Goal: Transaction & Acquisition: Book appointment/travel/reservation

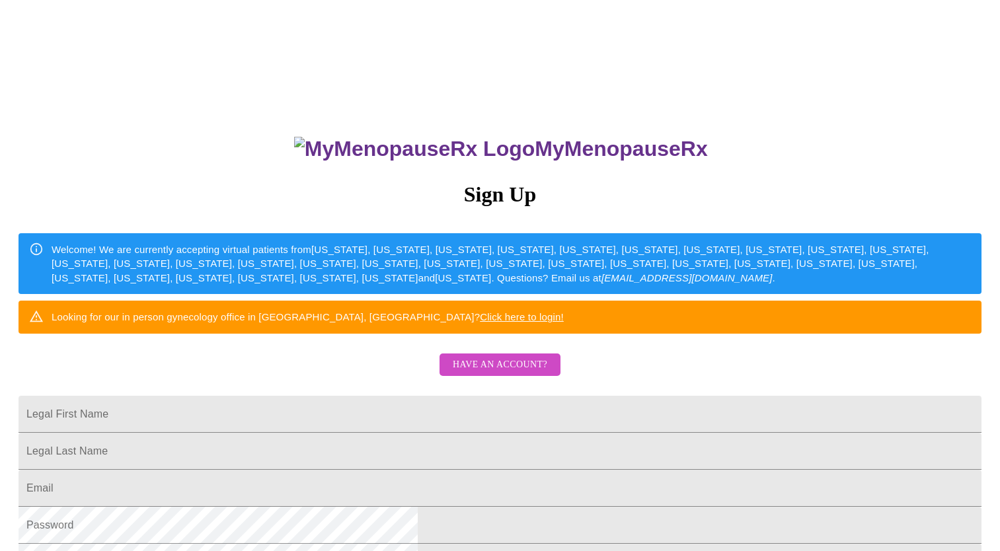
scroll to position [264, 0]
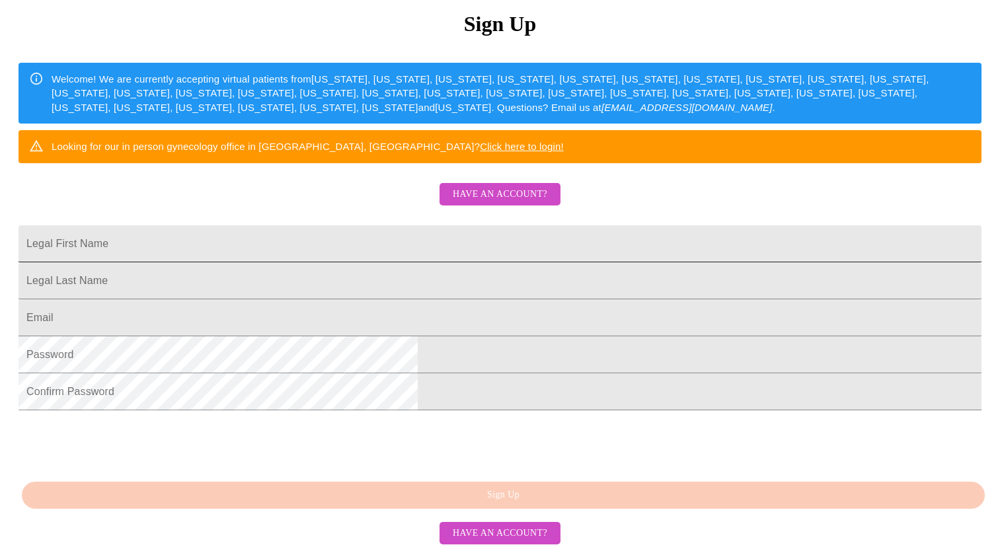
click at [373, 225] on input "Legal First Name" at bounding box center [500, 243] width 963 height 37
type input "[PERSON_NAME]"
click at [385, 237] on input "Legal First Name" at bounding box center [500, 243] width 963 height 37
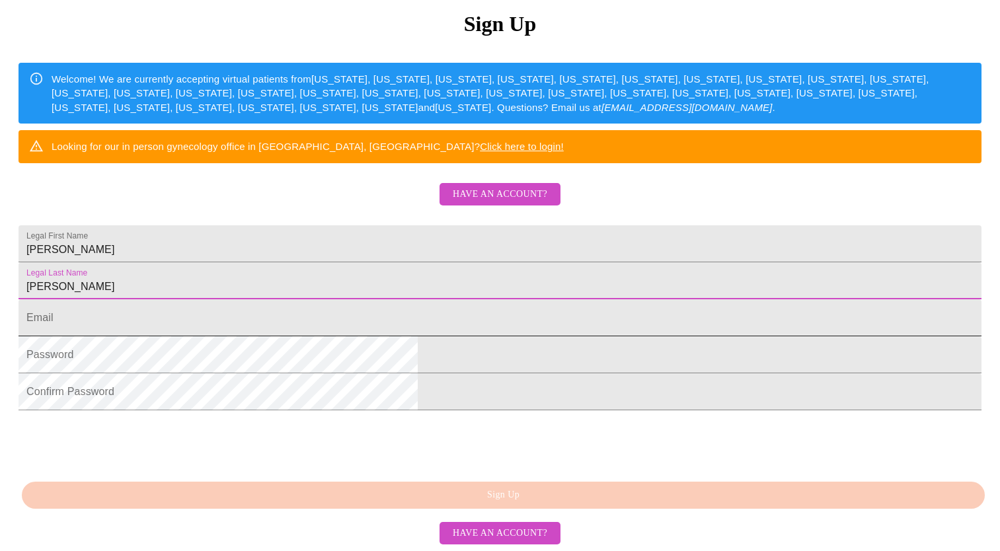
type input "[PERSON_NAME]"
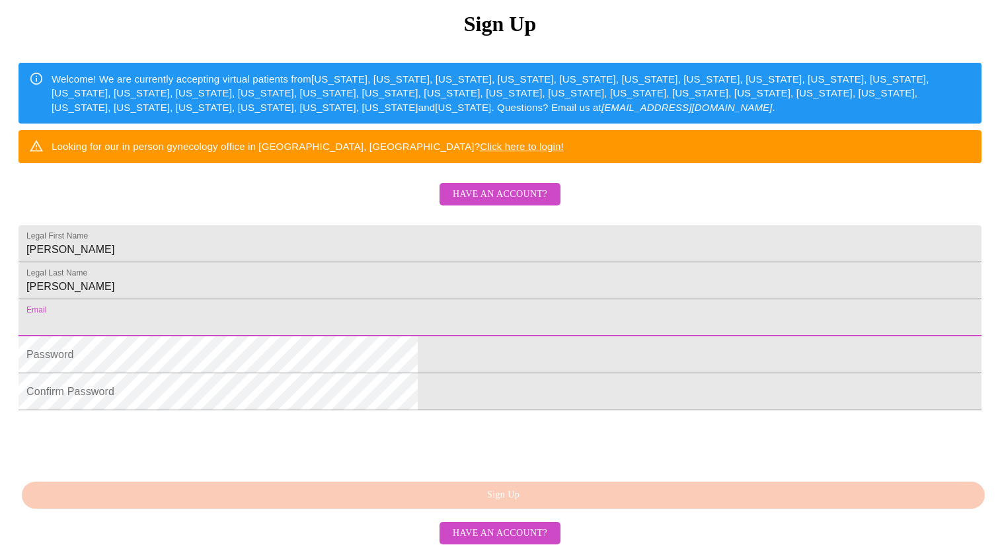
click at [380, 300] on input "Legal First Name" at bounding box center [500, 318] width 963 height 37
type input "[EMAIL_ADDRESS][DOMAIN_NAME]"
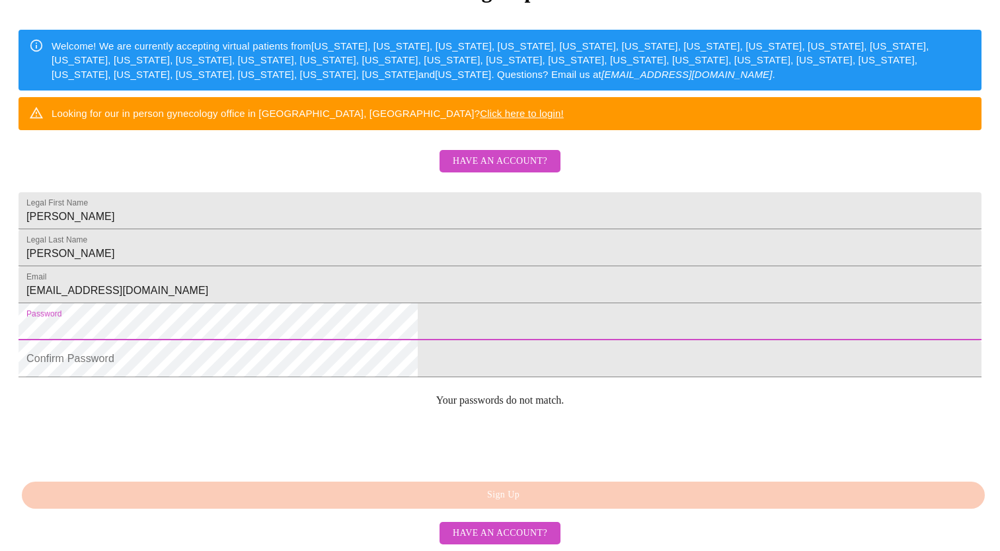
click at [672, 317] on html "MyMenopauseRx Sign Up Welcome! We are currently accepting virtual patients from…" at bounding box center [500, 132] width 1000 height 672
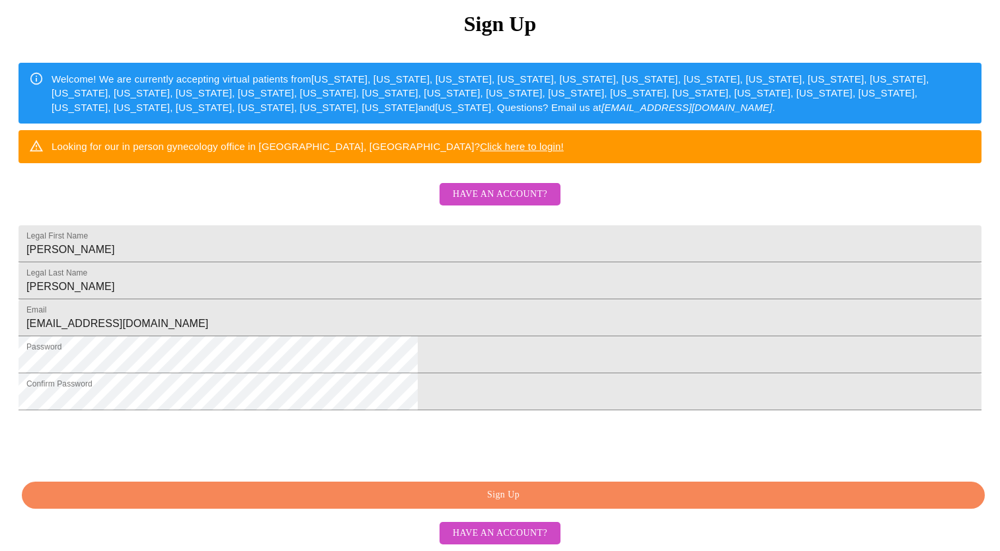
scroll to position [271, 0]
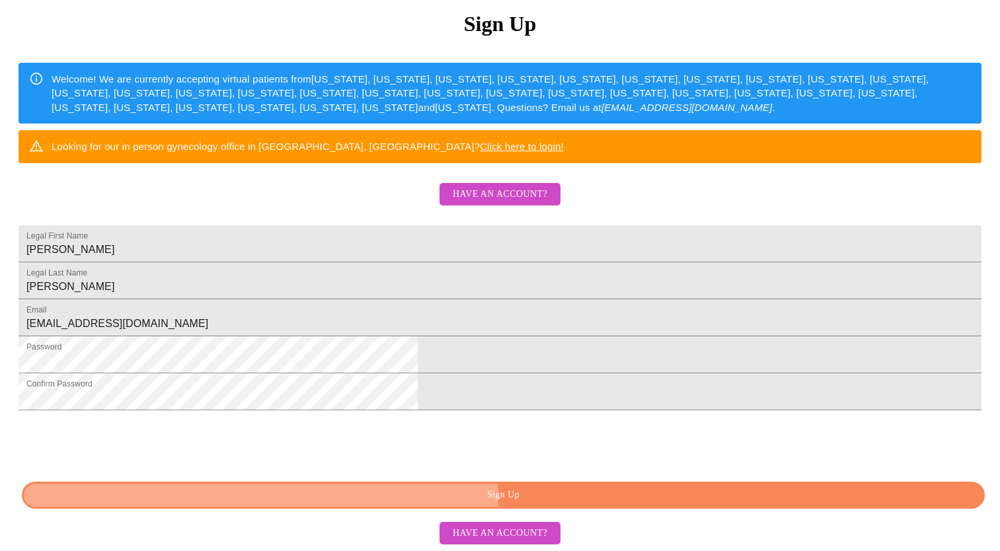
click at [542, 498] on span "Sign Up" at bounding box center [503, 495] width 933 height 17
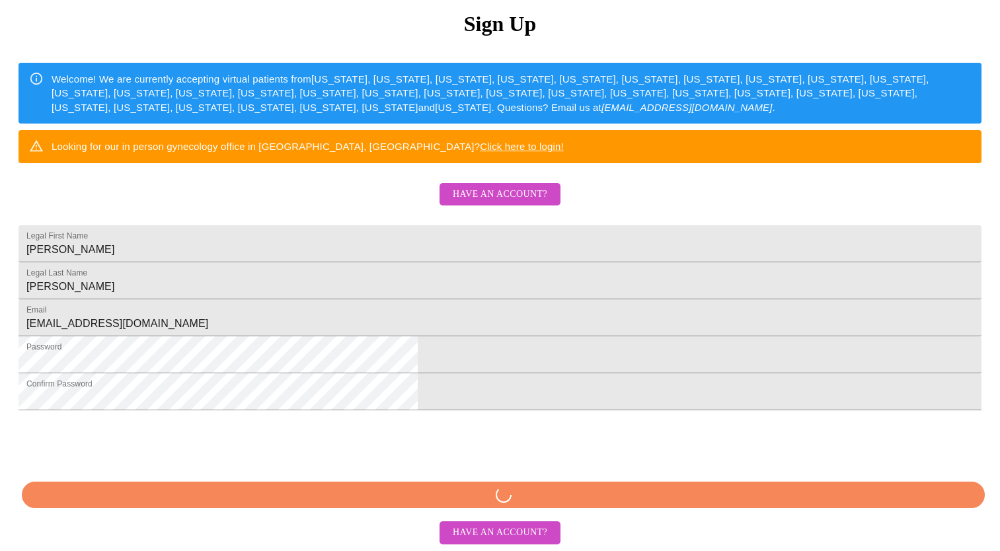
scroll to position [270, 0]
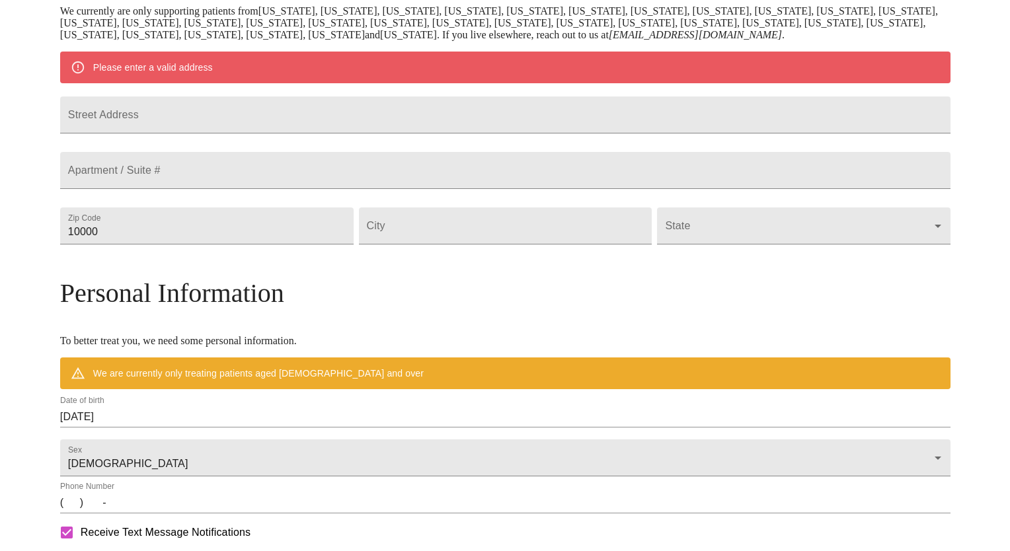
scroll to position [219, 0]
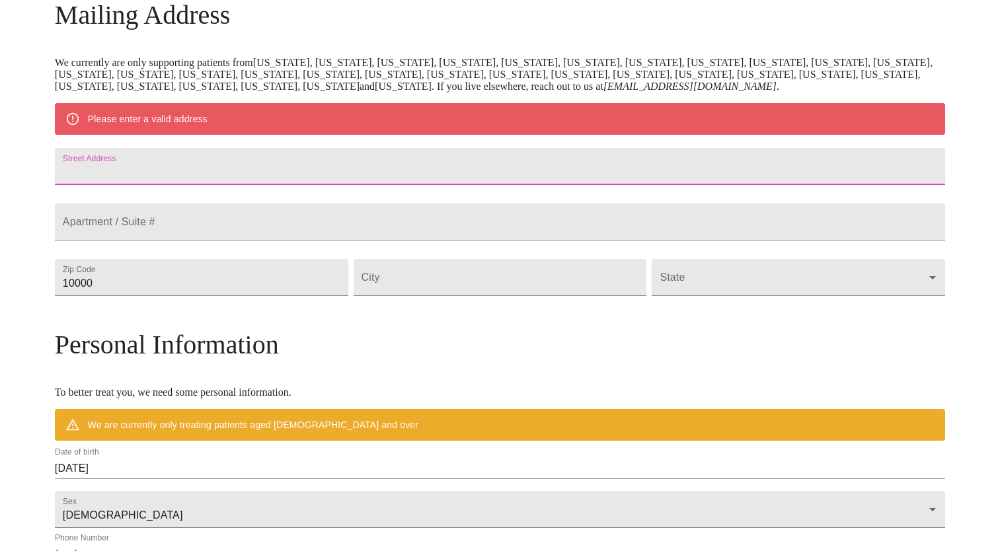
click at [346, 165] on input "Street Address" at bounding box center [500, 166] width 891 height 37
type input "[STREET_ADDRESS]"
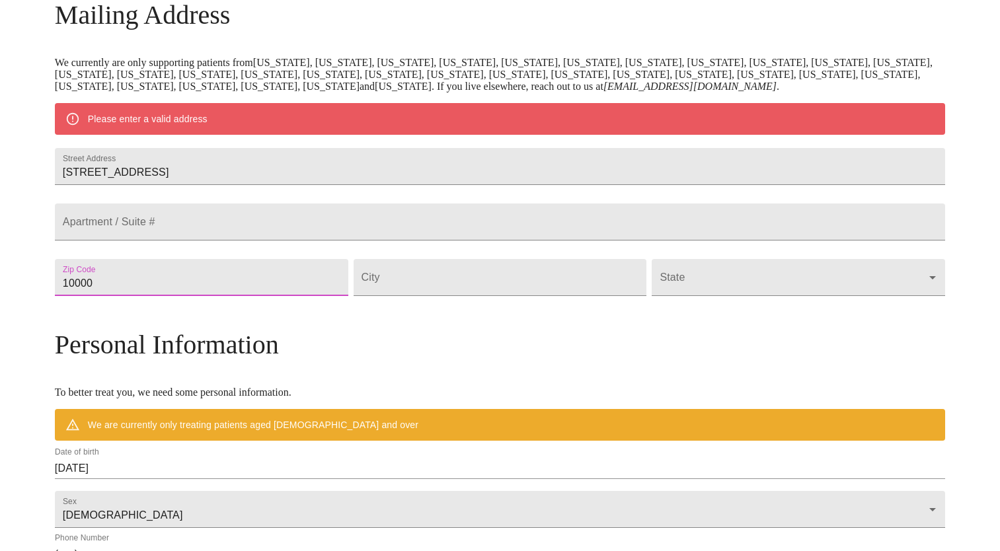
drag, startPoint x: 261, startPoint y: 315, endPoint x: 125, endPoint y: 307, distance: 136.4
click at [142, 314] on div "MyMenopauseRx Welcome to MyMenopauseRx Since it's your first time here, you'll …" at bounding box center [500, 301] width 891 height 1031
type input "76051"
click at [460, 296] on input "Street Address" at bounding box center [501, 277] width 294 height 37
type input "Grapevine"
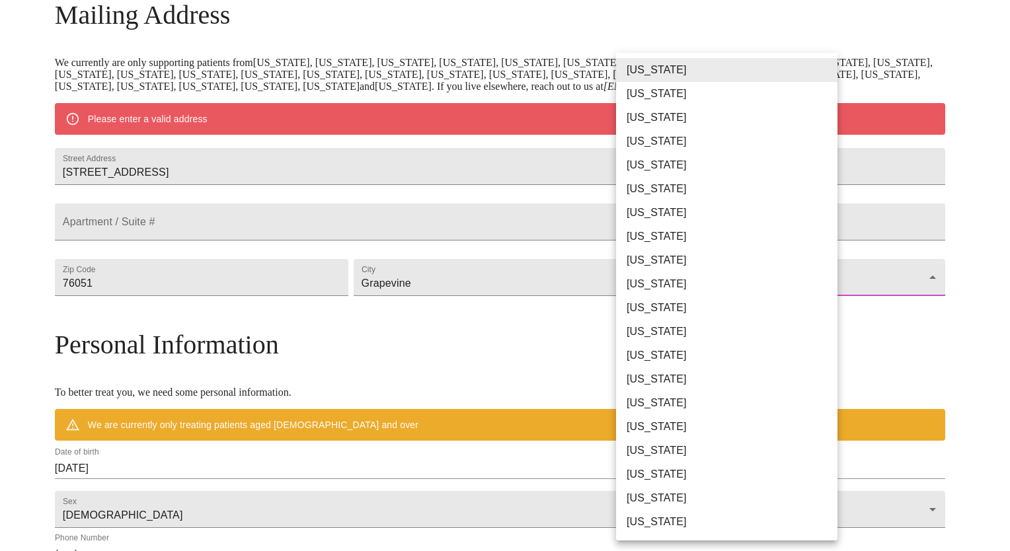
click at [671, 315] on body "MyMenopauseRx Welcome to MyMenopauseRx Since it's your first time here, you'll …" at bounding box center [505, 301] width 1000 height 1031
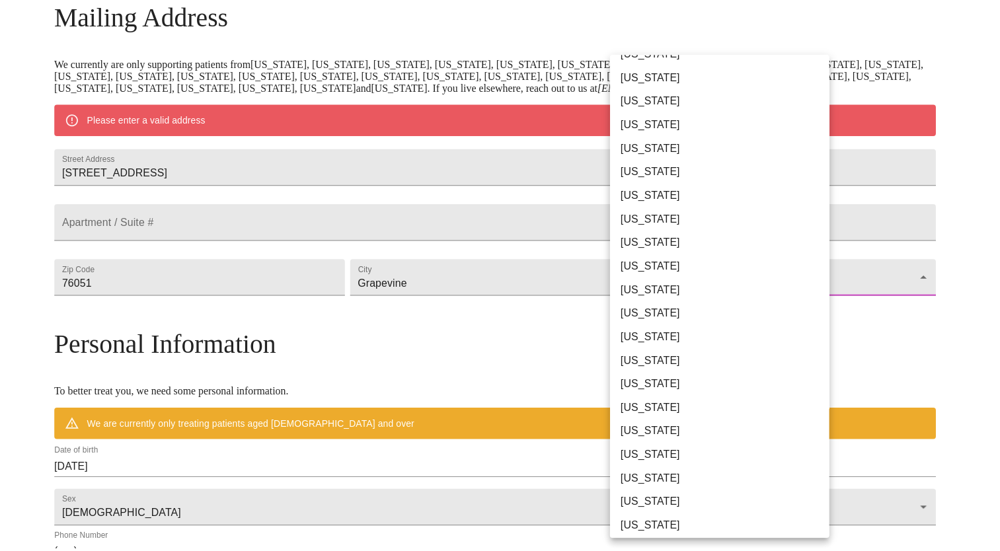
scroll to position [661, 0]
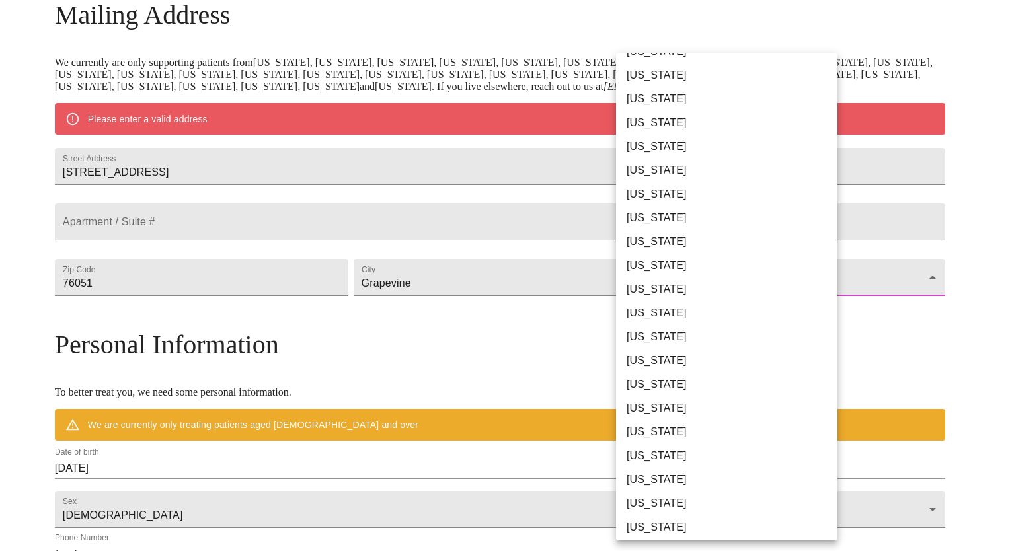
click at [691, 415] on li "[US_STATE]" at bounding box center [731, 409] width 231 height 24
type input "[US_STATE]"
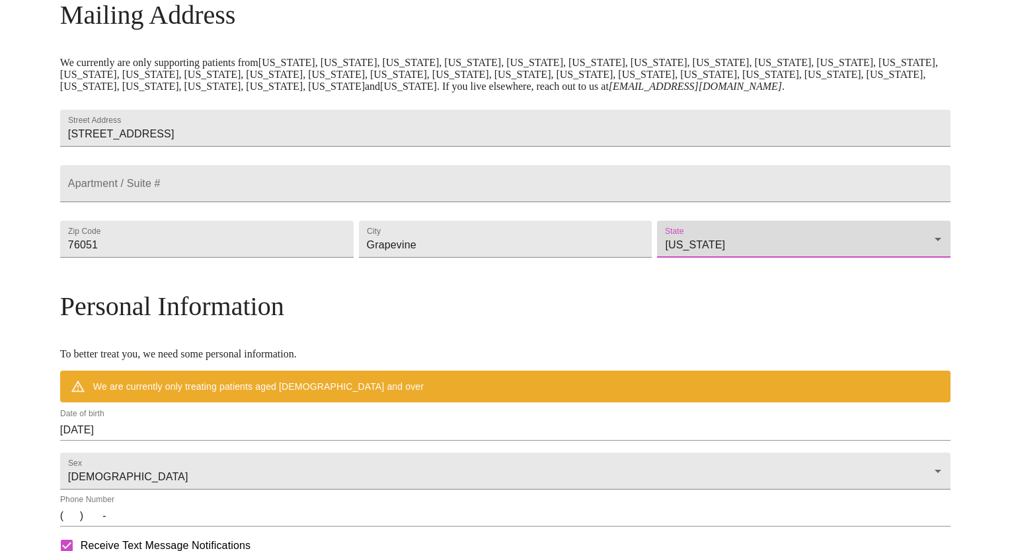
scroll to position [351, 0]
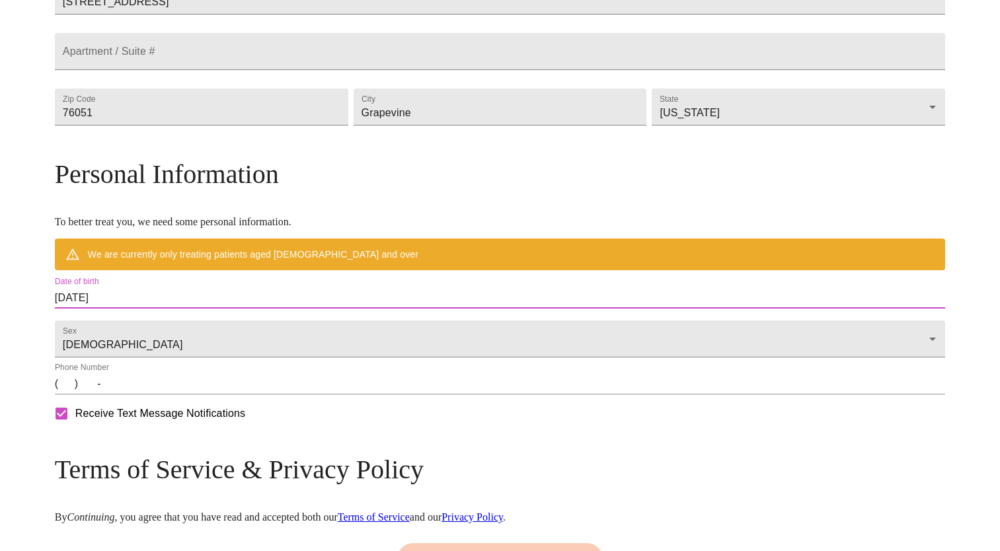
drag, startPoint x: 242, startPoint y: 322, endPoint x: 151, endPoint y: 323, distance: 90.6
click at [151, 323] on div "MyMenopauseRx Welcome to MyMenopauseRx Since it's your first time here, you'll …" at bounding box center [500, 150] width 891 height 993
drag, startPoint x: 151, startPoint y: 323, endPoint x: 294, endPoint y: 325, distance: 142.2
click at [294, 309] on input "[DATE]" at bounding box center [500, 298] width 891 height 21
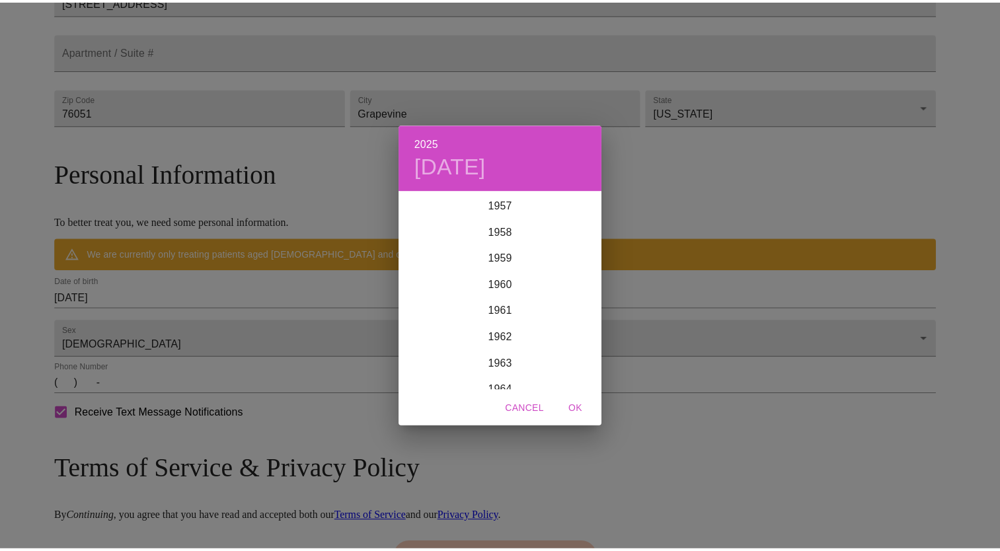
scroll to position [1468, 0]
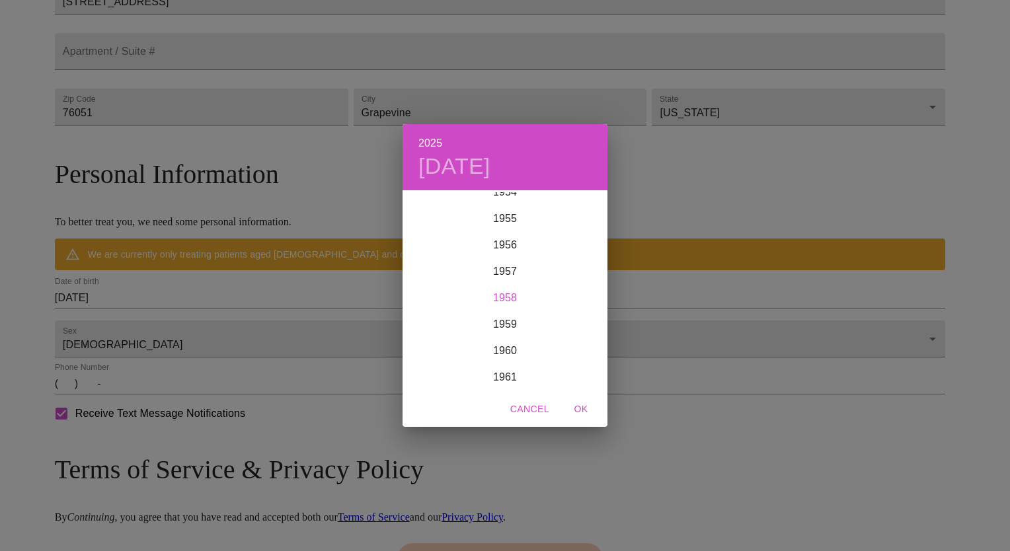
click at [501, 292] on div "1958" at bounding box center [505, 298] width 205 height 26
click at [511, 367] on div "Nov" at bounding box center [505, 366] width 68 height 50
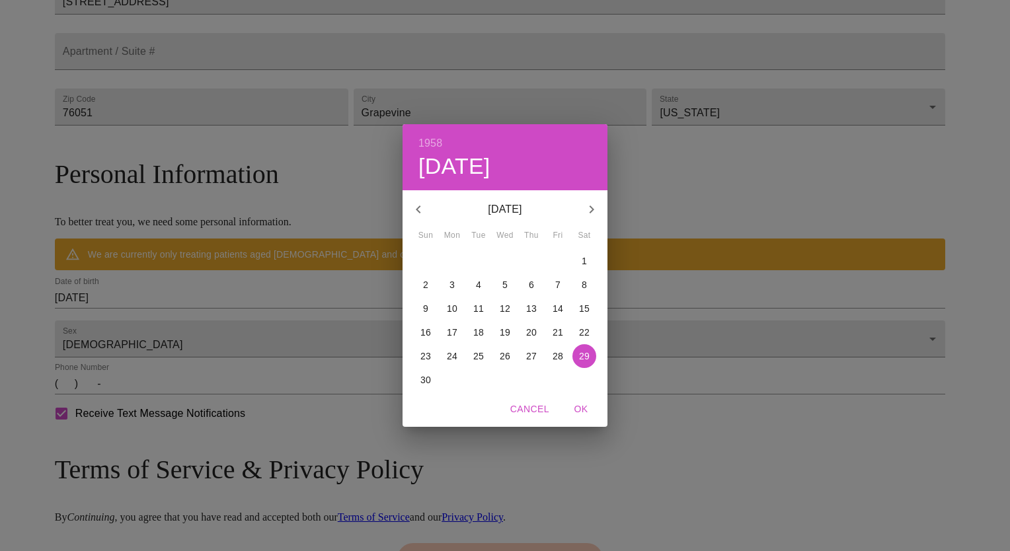
click at [502, 326] on p "19" at bounding box center [505, 332] width 11 height 13
click at [581, 407] on span "OK" at bounding box center [581, 409] width 32 height 17
type input "[DATE]"
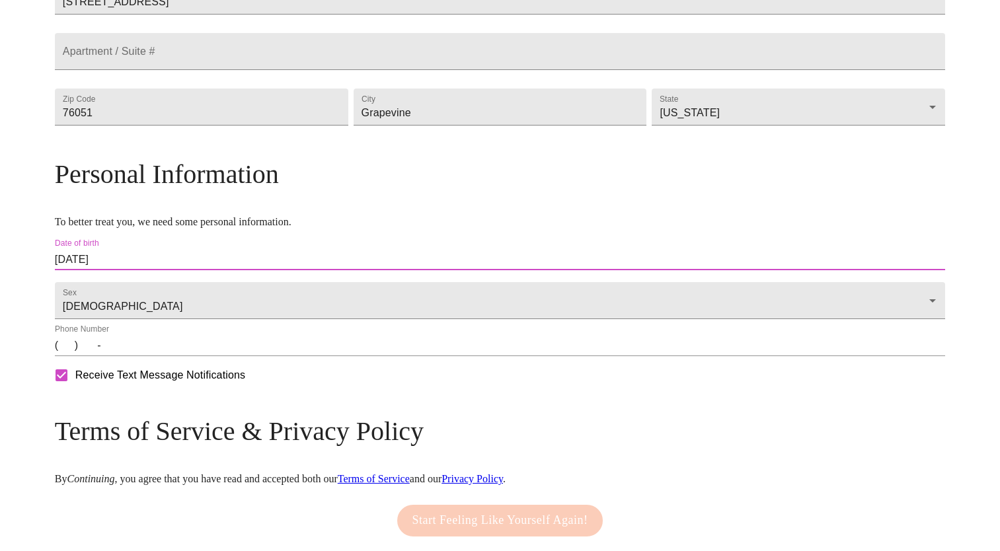
click at [188, 356] on input "(   )    -" at bounding box center [500, 345] width 891 height 21
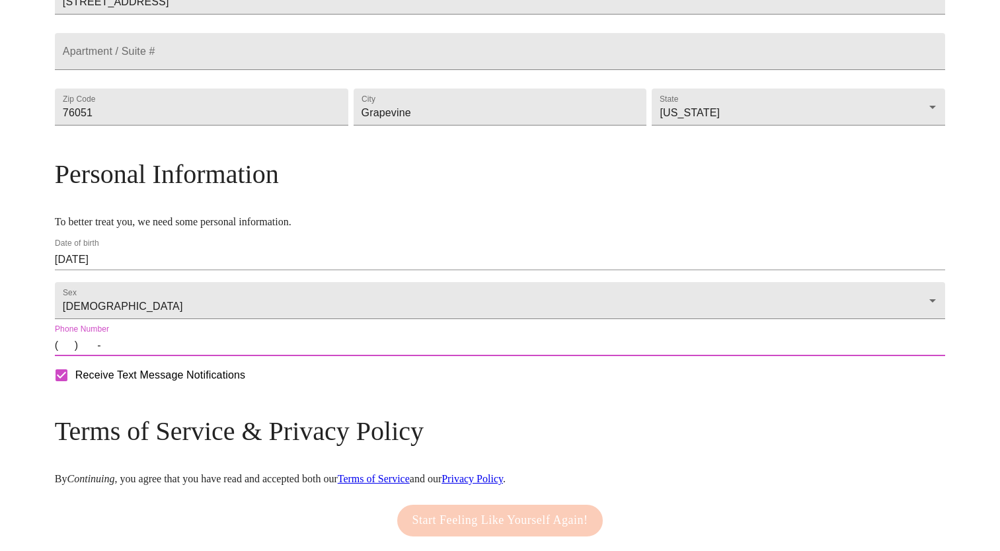
type input "[PHONE_NUMBER]"
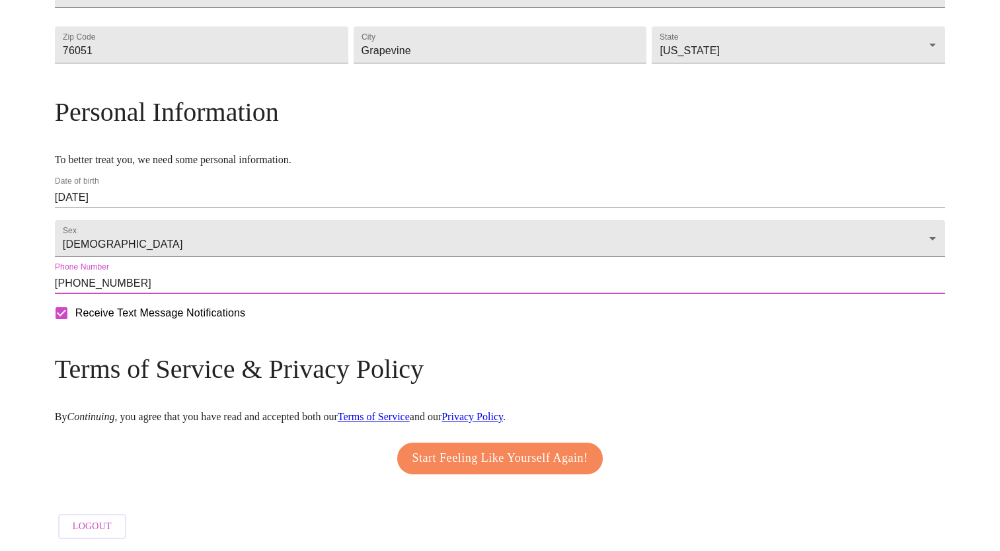
scroll to position [449, 0]
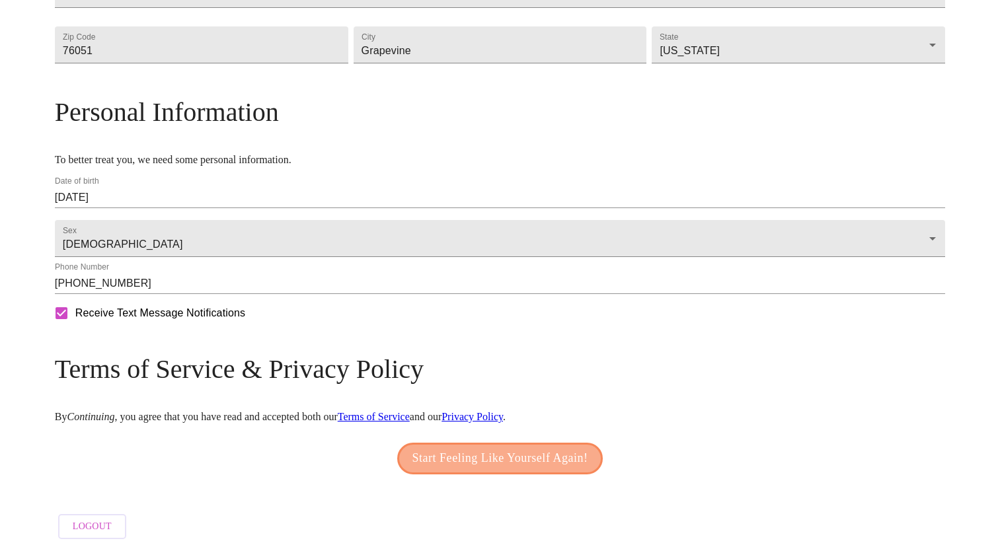
click at [497, 449] on span "Start Feeling Like Yourself Again!" at bounding box center [501, 458] width 176 height 21
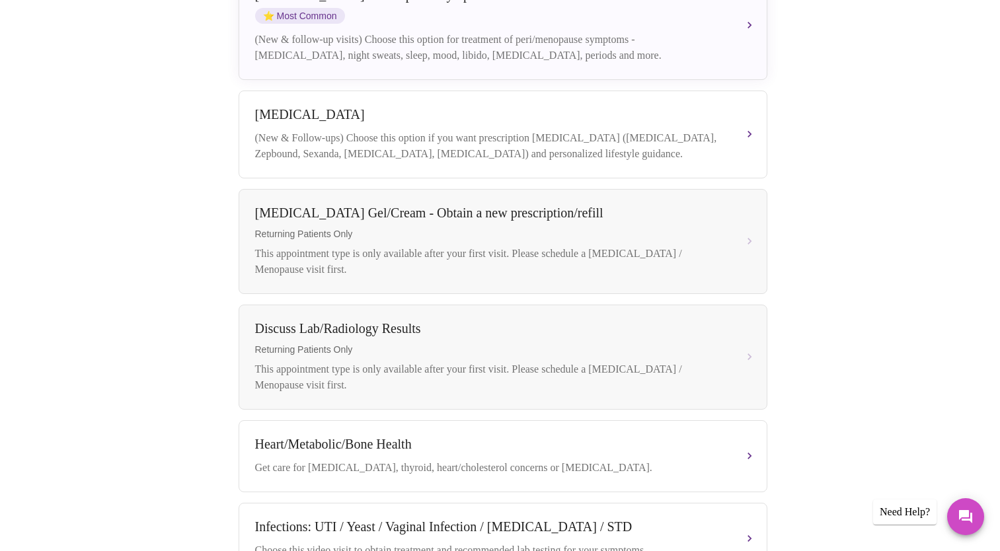
scroll to position [188, 0]
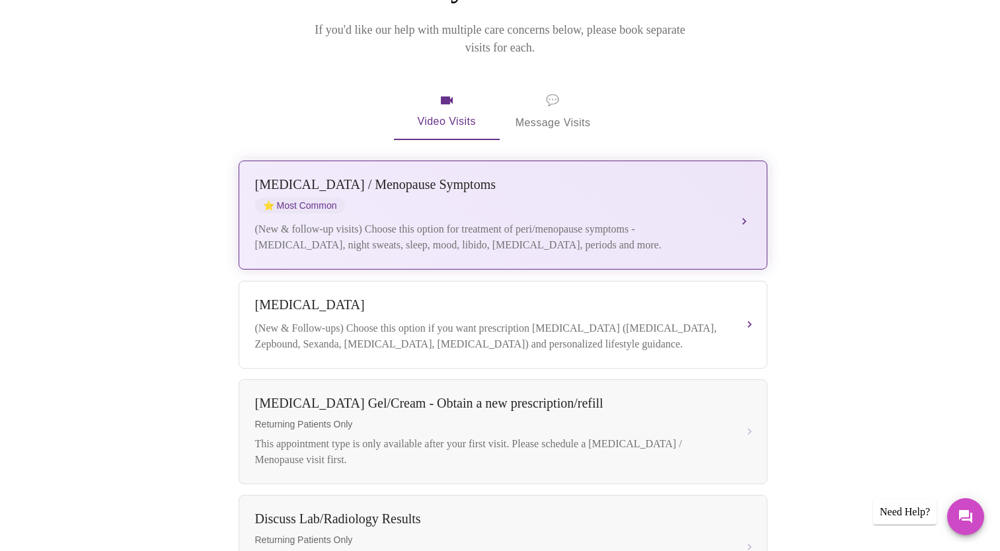
click at [743, 193] on button "[MEDICAL_DATA] / Menopause Symptoms ⭐ Most Common (New & follow-up visits) Choo…" at bounding box center [503, 215] width 529 height 109
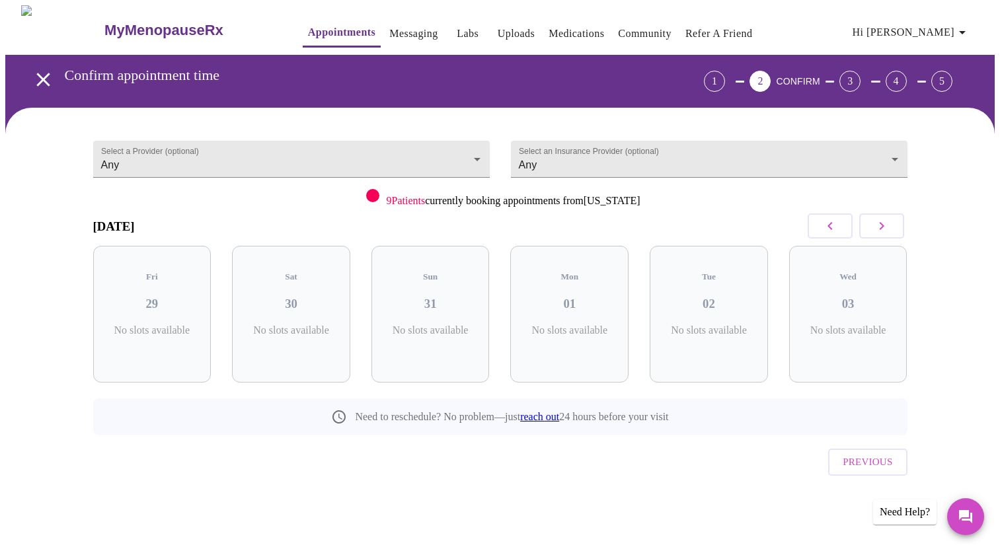
scroll to position [0, 0]
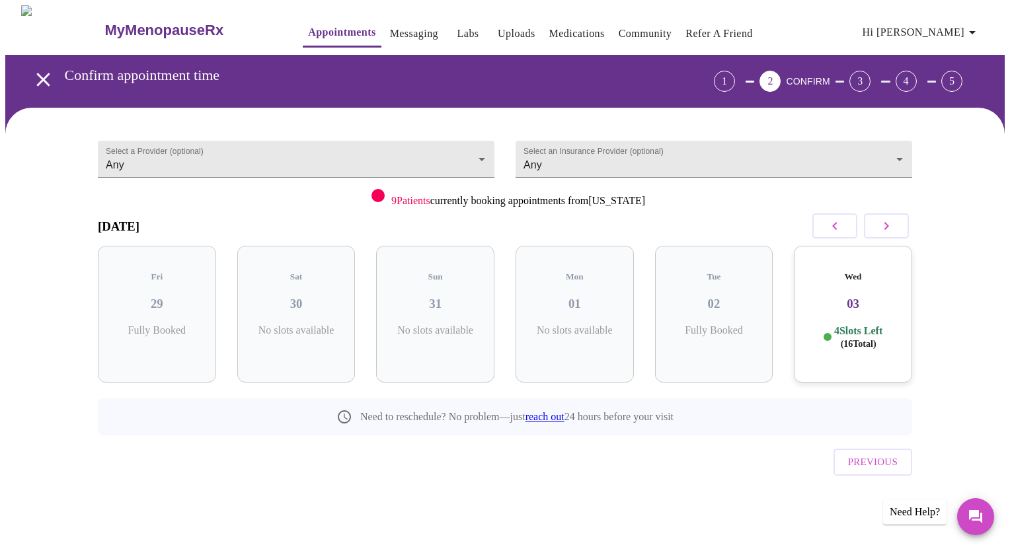
click at [948, 23] on span "Hi [PERSON_NAME]" at bounding box center [922, 32] width 118 height 19
click at [389, 25] on div at bounding box center [505, 275] width 1010 height 551
click at [390, 27] on link "Messaging" at bounding box center [414, 33] width 48 height 19
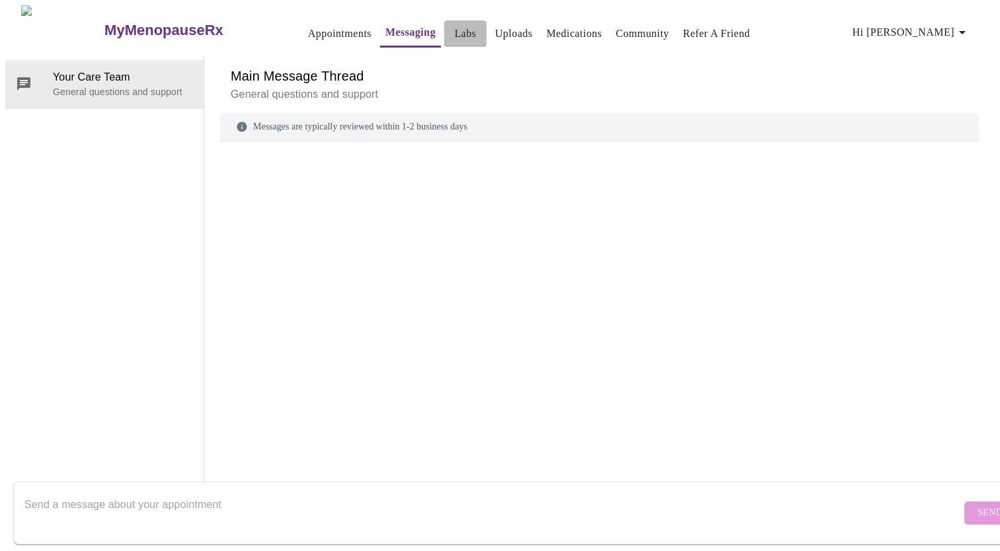
click at [455, 26] on link "Labs" at bounding box center [466, 33] width 22 height 19
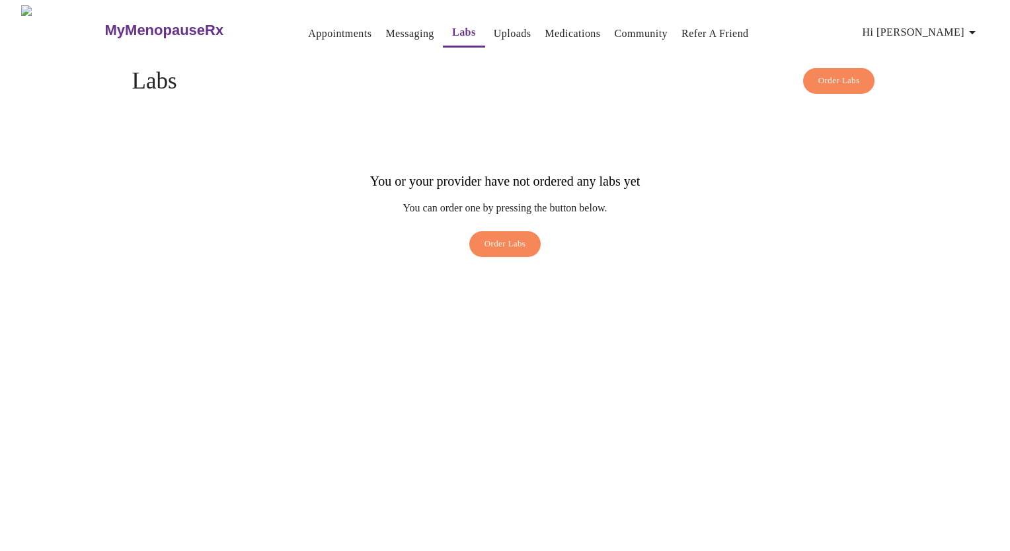
click at [391, 27] on link "Messaging" at bounding box center [410, 33] width 48 height 19
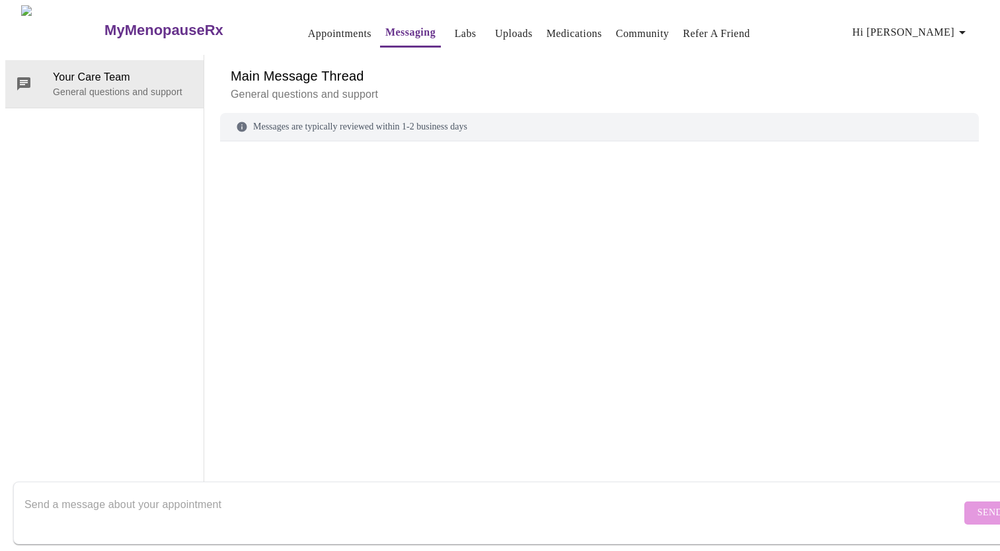
click at [117, 22] on h3 "MyMenopauseRx" at bounding box center [163, 30] width 119 height 17
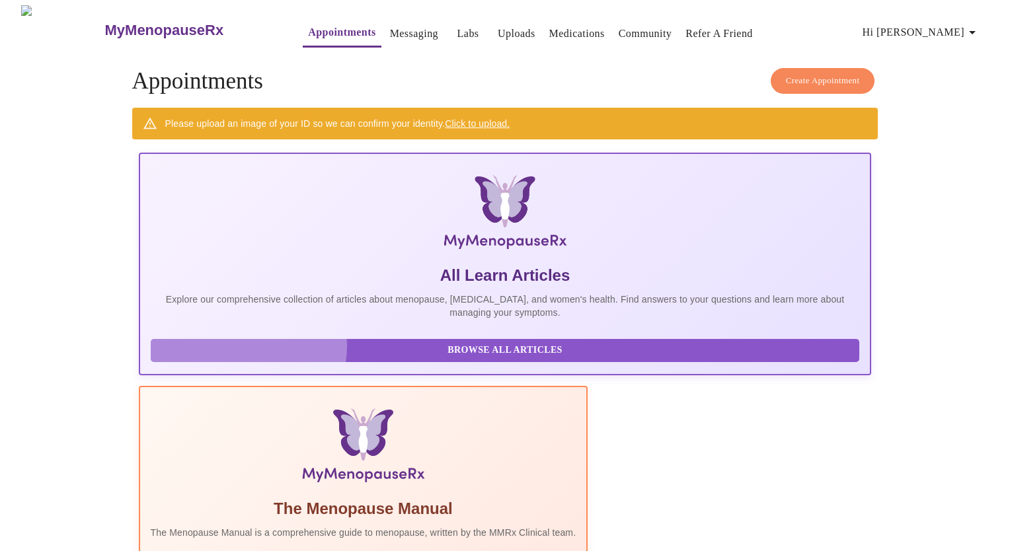
click at [248, 356] on span "Browse All Articles" at bounding box center [505, 351] width 683 height 17
click at [105, 22] on h3 "MyMenopauseRx" at bounding box center [164, 30] width 119 height 17
click at [148, 83] on h4 "Create Appointment Appointments" at bounding box center [505, 81] width 747 height 26
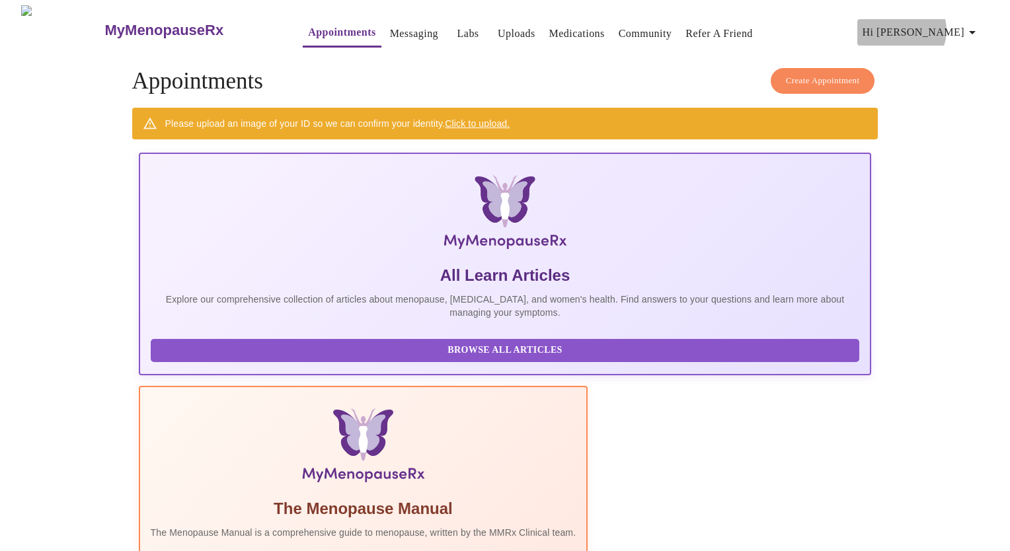
click at [965, 25] on span "Hi [PERSON_NAME]" at bounding box center [922, 32] width 118 height 19
click at [148, 23] on div at bounding box center [505, 275] width 1010 height 551
click at [105, 29] on h3 "MyMenopauseRx" at bounding box center [164, 30] width 119 height 17
click at [823, 73] on span "Create Appointment" at bounding box center [823, 80] width 74 height 15
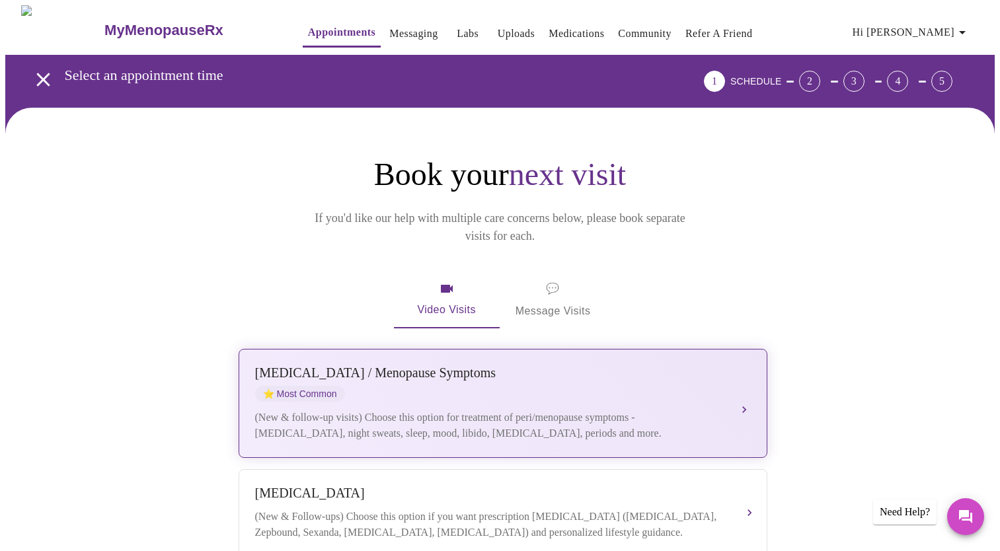
click at [645, 376] on div "[MEDICAL_DATA] / Menopause Symptoms ⭐ Most Common" at bounding box center [489, 384] width 469 height 36
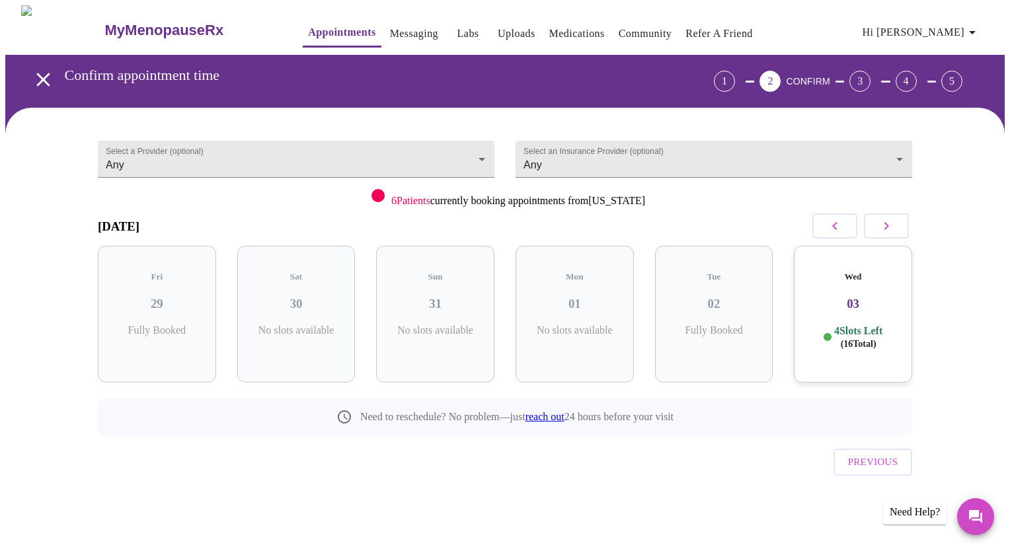
click at [893, 225] on icon "button" at bounding box center [887, 226] width 16 height 16
click at [296, 325] on p "5 Slots Left ( 23 Total)" at bounding box center [301, 338] width 48 height 26
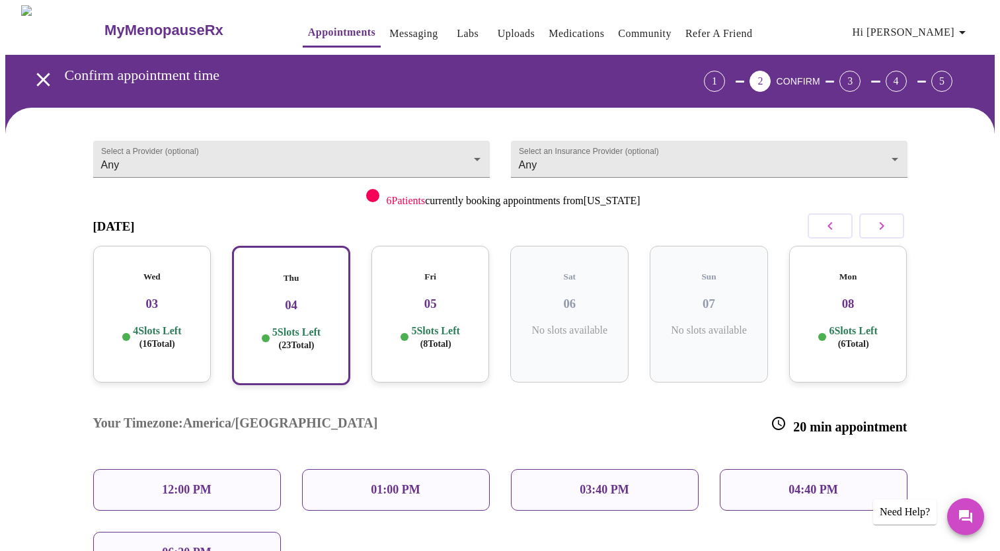
scroll to position [132, 0]
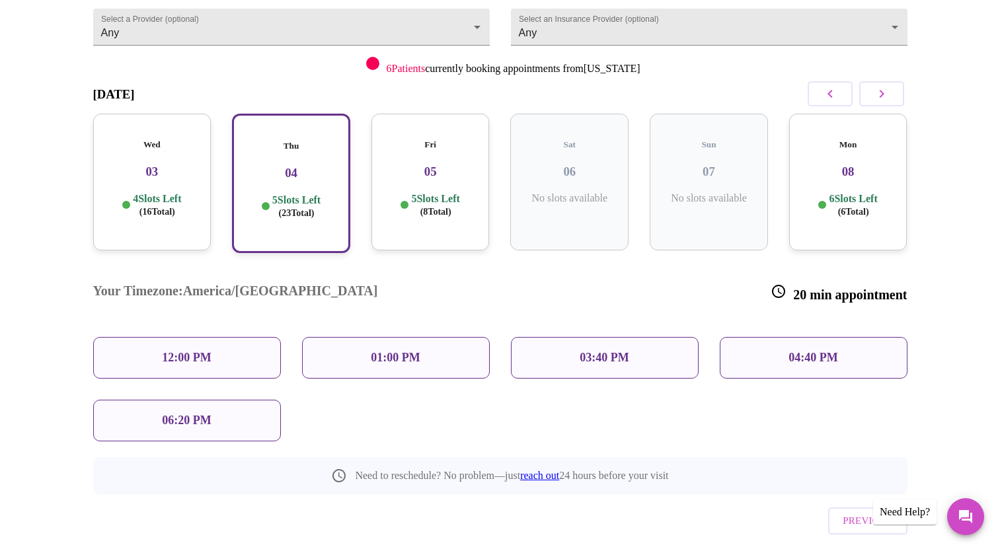
click at [805, 351] on p "04:40 PM" at bounding box center [813, 358] width 49 height 14
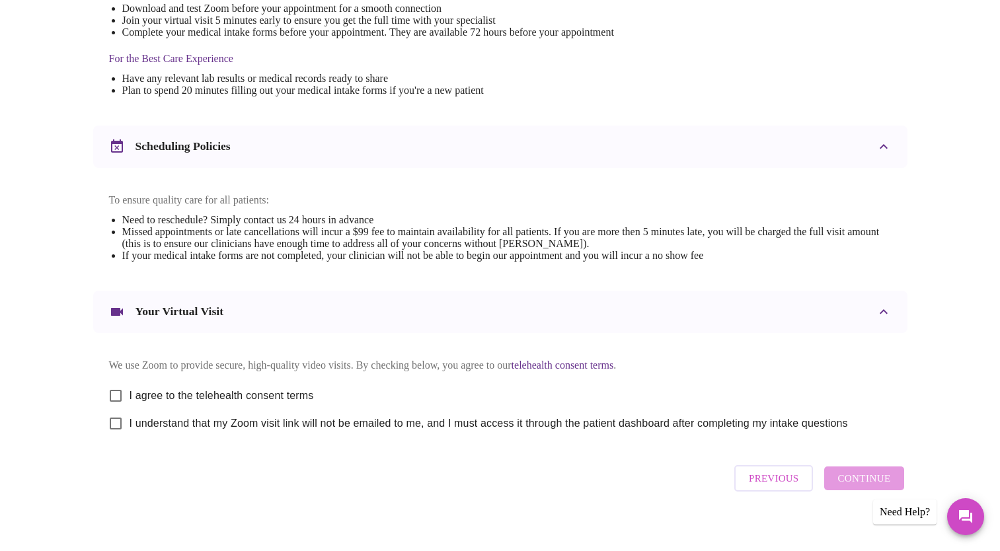
scroll to position [407, 0]
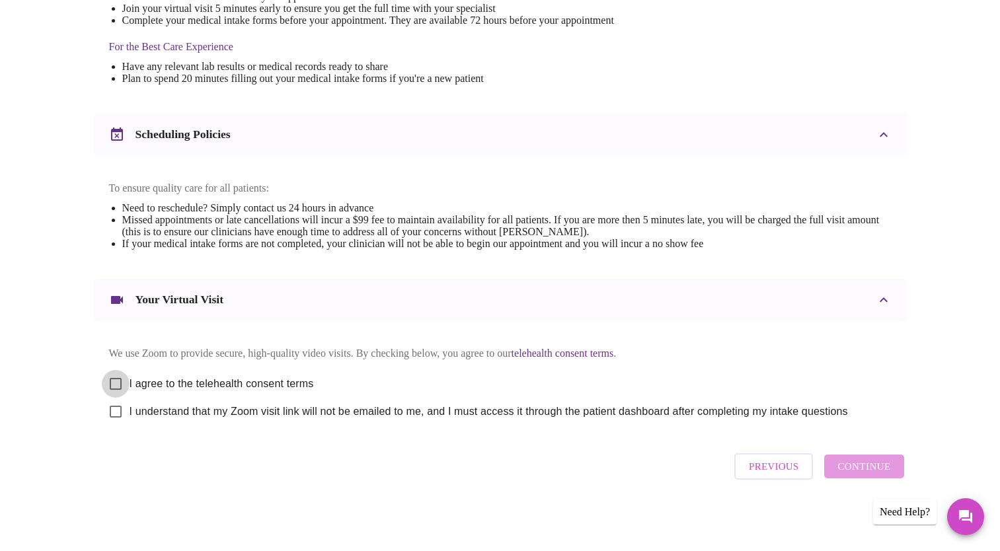
click at [118, 374] on input "I agree to the telehealth consent terms" at bounding box center [116, 384] width 28 height 28
checkbox input "true"
click at [119, 412] on input "I understand that my Zoom visit link will not be emailed to me, and I must acce…" at bounding box center [116, 412] width 28 height 28
checkbox input "true"
click at [865, 471] on span "Continue" at bounding box center [864, 466] width 53 height 17
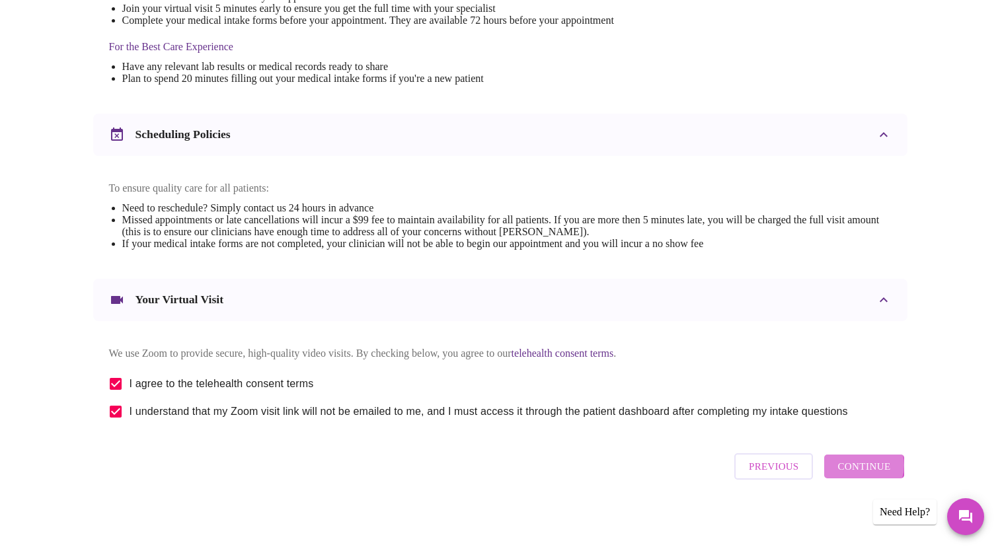
scroll to position [11, 0]
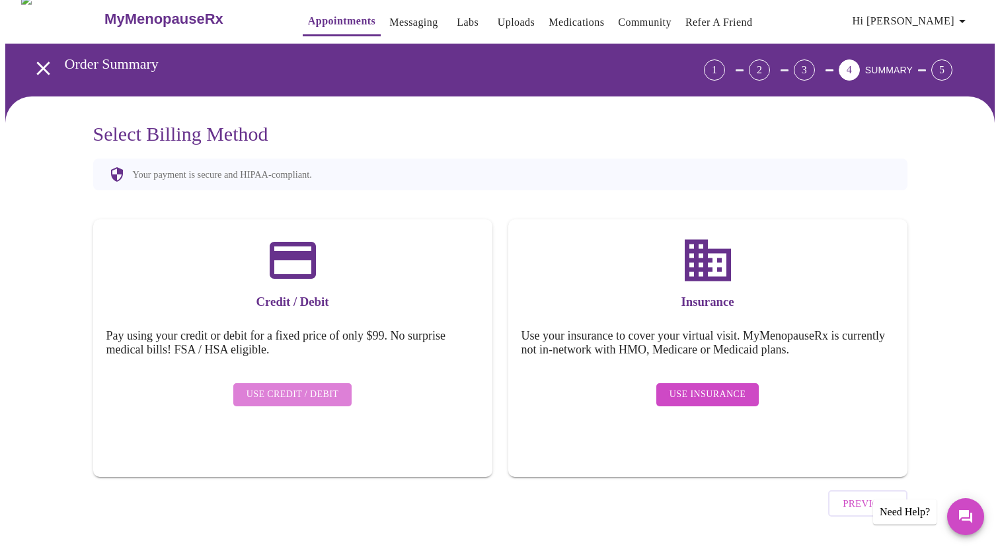
click at [316, 387] on span "Use Credit / Debit" at bounding box center [293, 395] width 93 height 17
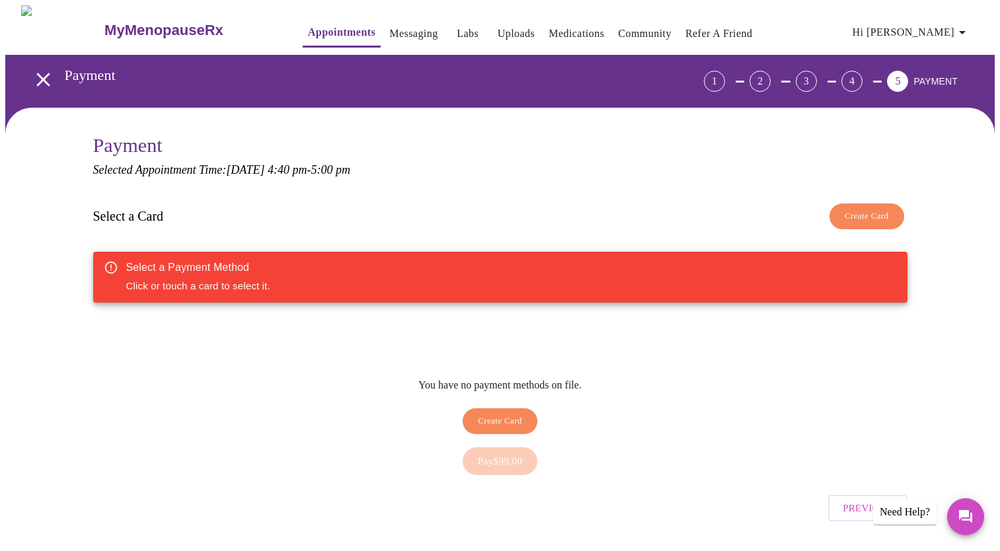
click at [858, 210] on span "Create Card" at bounding box center [867, 216] width 44 height 15
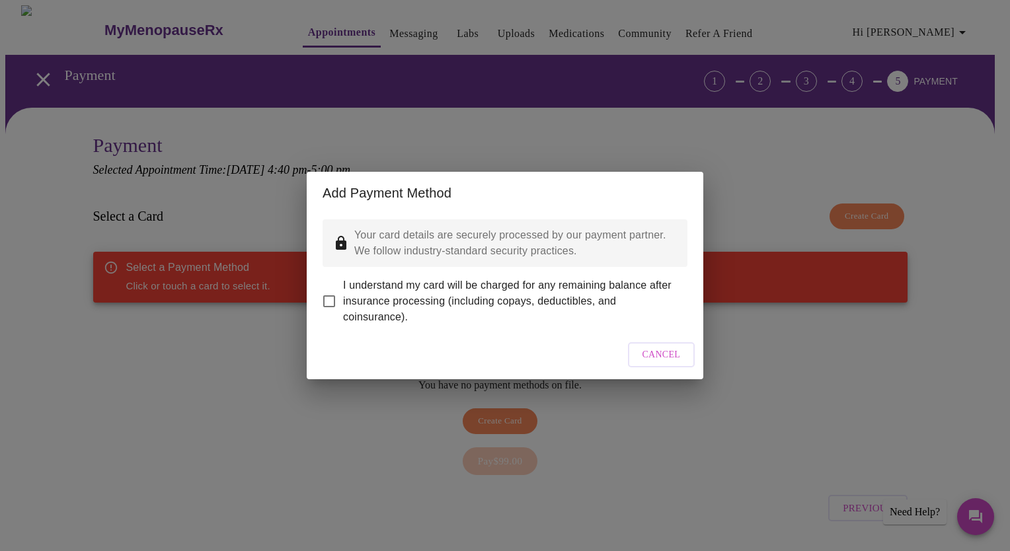
click at [328, 290] on input "I understand my card will be charged for any remaining balance after insurance …" at bounding box center [329, 302] width 28 height 28
checkbox input "true"
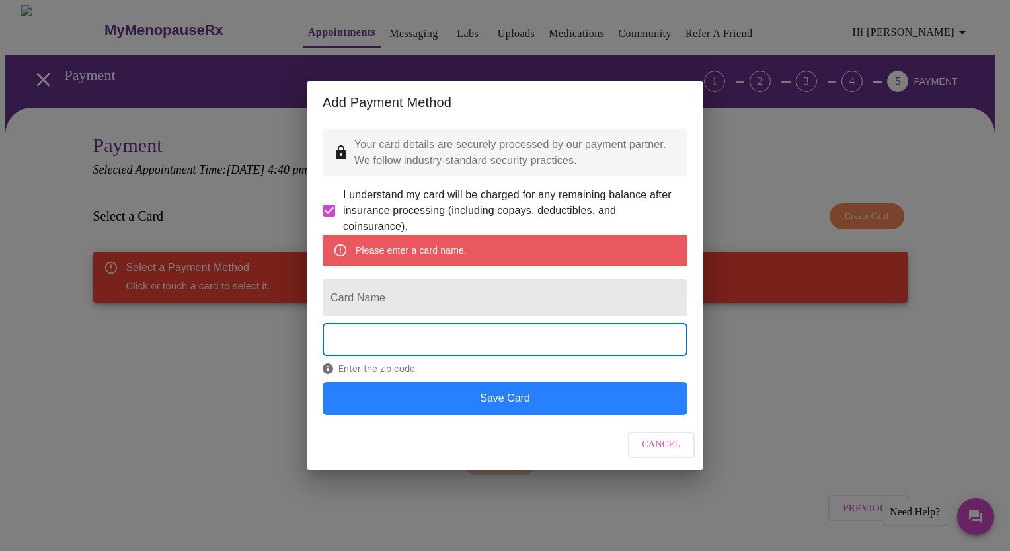
click at [491, 415] on button "Save Card" at bounding box center [505, 398] width 365 height 33
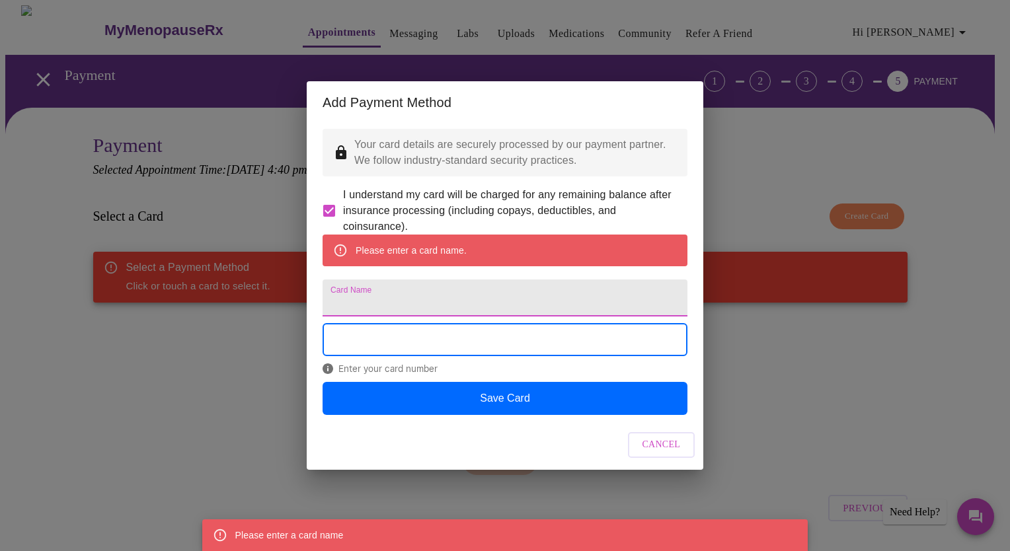
click at [411, 293] on input "Card Name" at bounding box center [505, 298] width 365 height 37
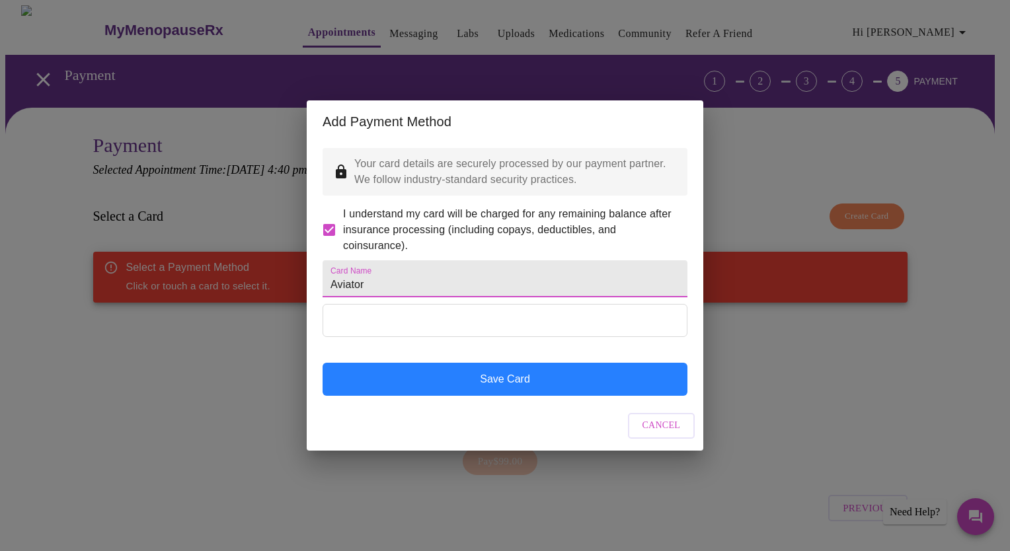
type input "Aviator"
click at [505, 396] on button "Save Card" at bounding box center [505, 379] width 365 height 33
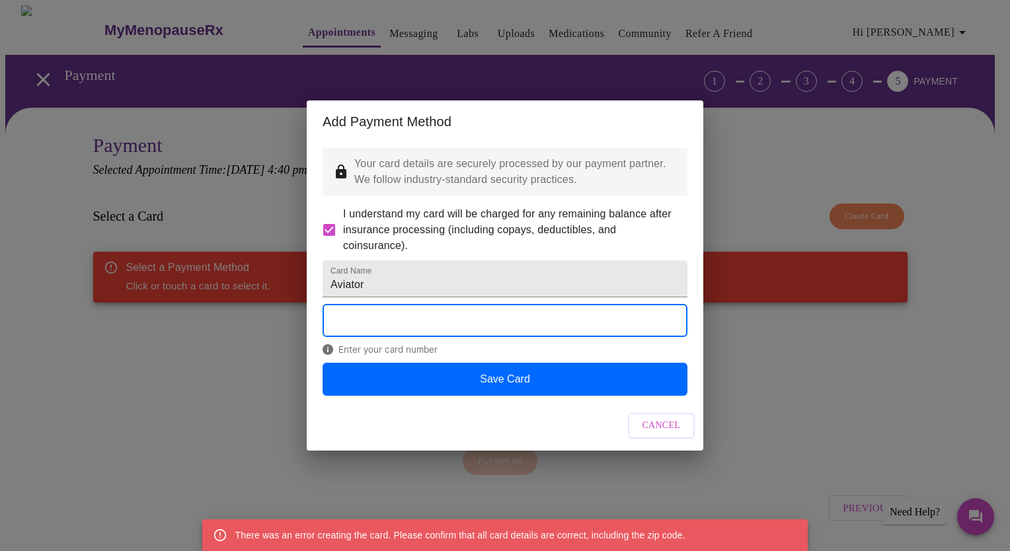
click at [138, 421] on div "Add Payment Method Your card details are securely processed by our payment part…" at bounding box center [505, 275] width 1010 height 551
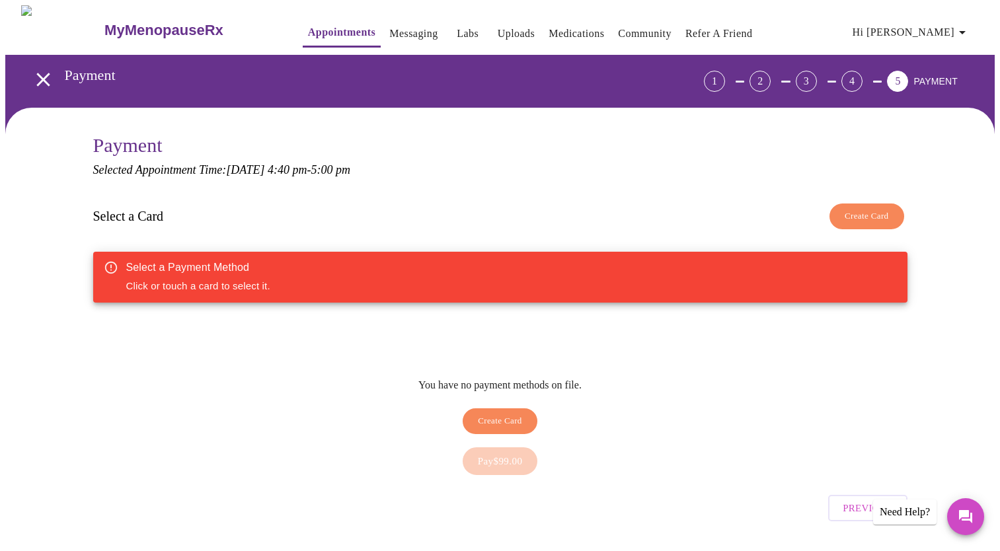
click at [499, 414] on span "Create Card" at bounding box center [500, 421] width 44 height 15
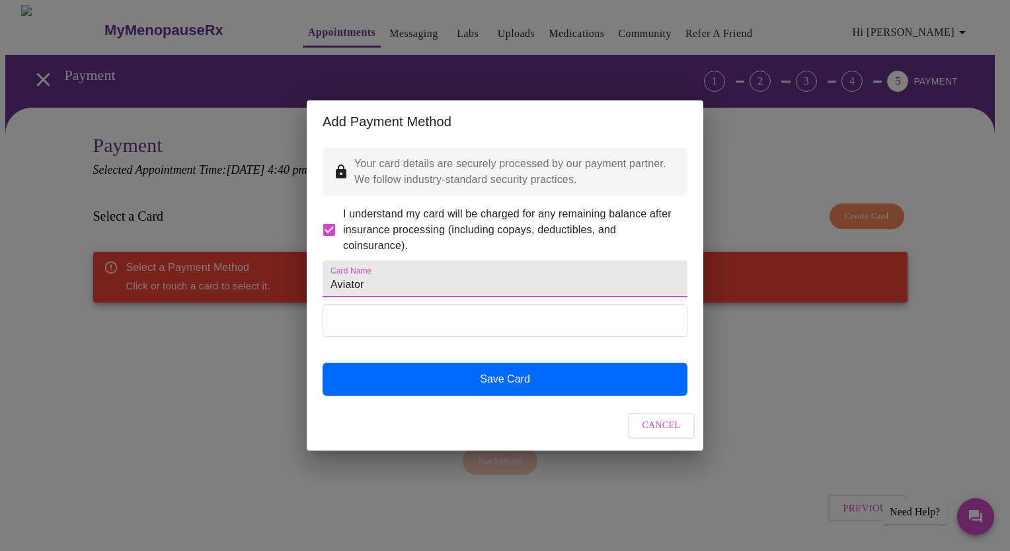
drag, startPoint x: 394, startPoint y: 288, endPoint x: 318, endPoint y: 285, distance: 76.1
click at [318, 285] on div "Your card details are securely processed by our payment partner. We follow indu…" at bounding box center [505, 272] width 397 height 259
type input "American Airlines Aadvantage Aviator"
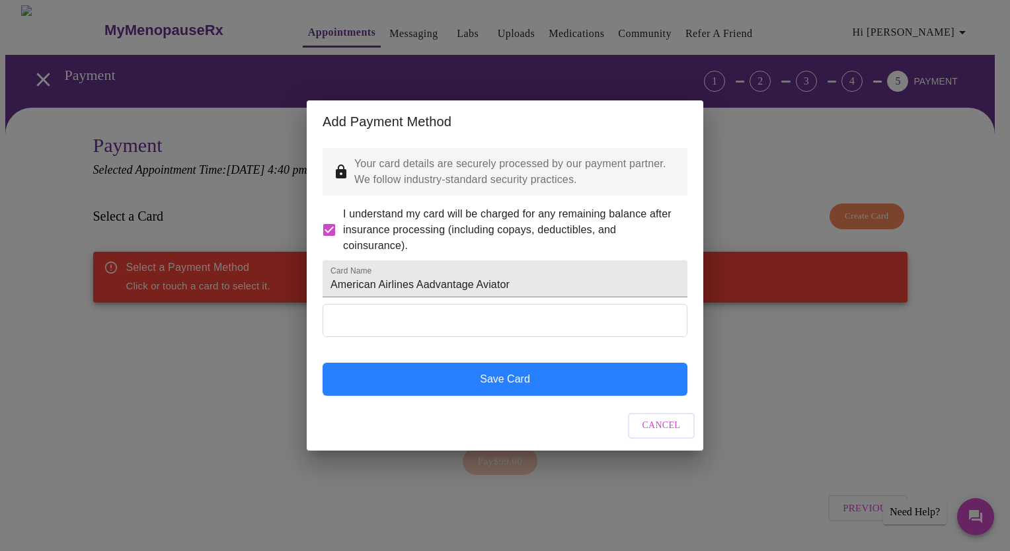
click at [467, 396] on button "Save Card" at bounding box center [505, 379] width 365 height 33
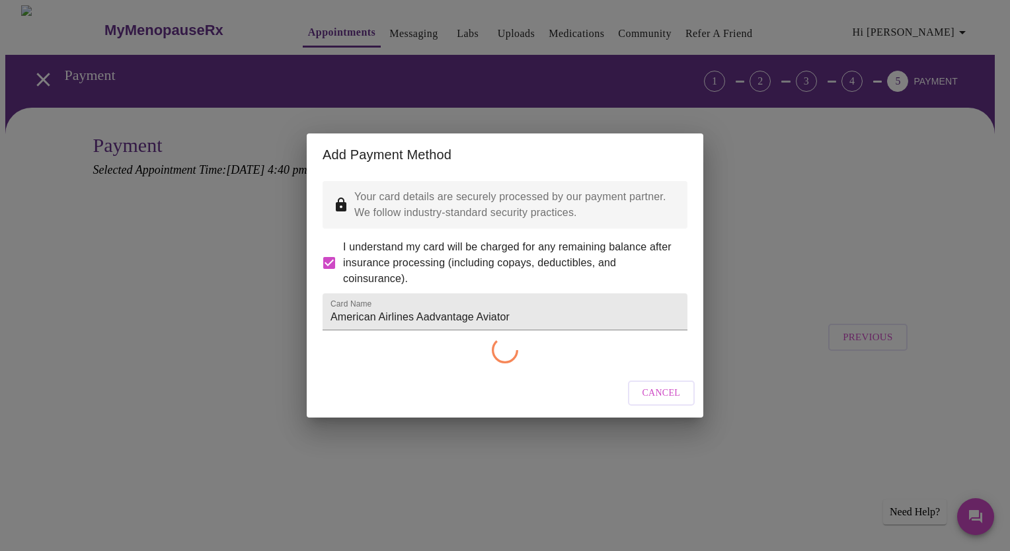
checkbox input "false"
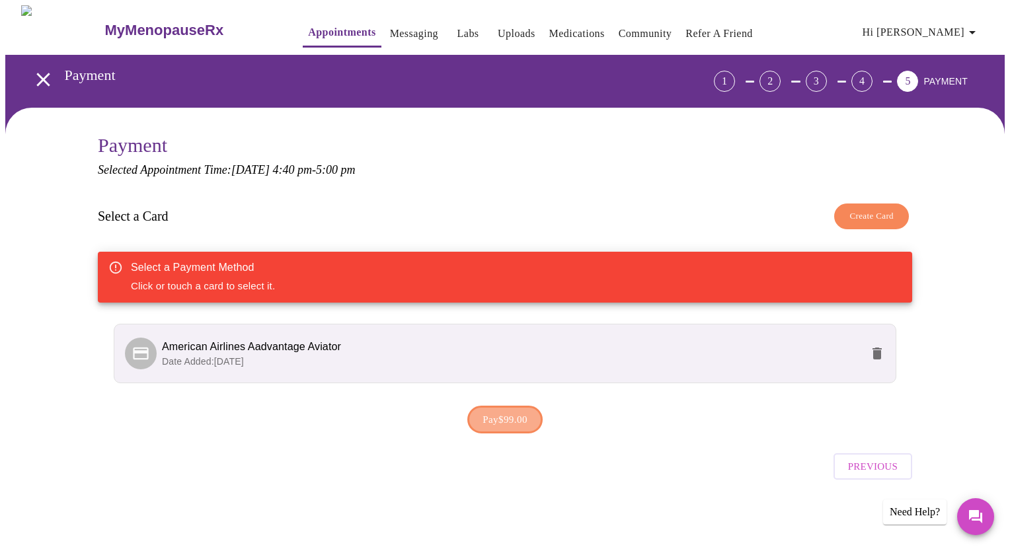
click at [516, 413] on span "Pay $99.00" at bounding box center [505, 419] width 45 height 17
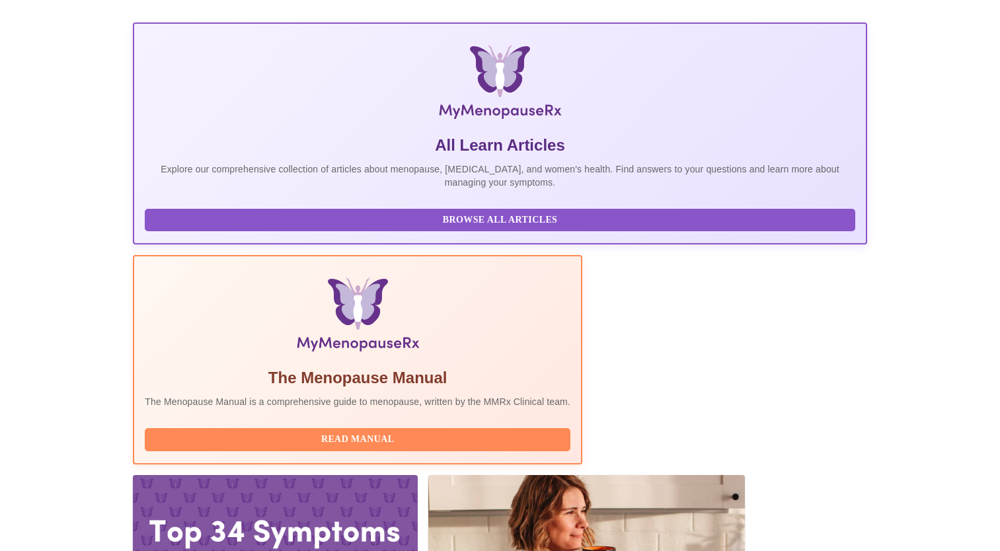
scroll to position [210, 0]
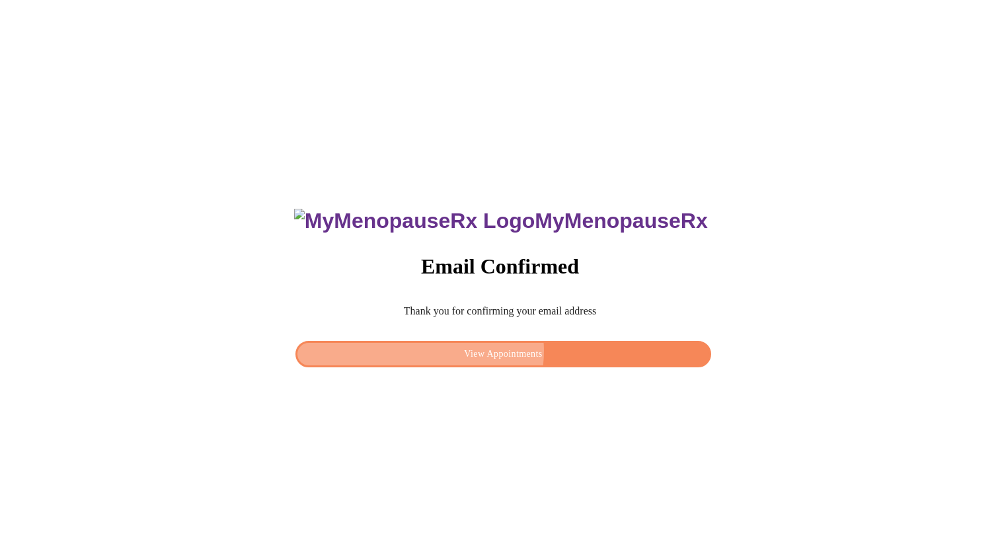
click at [505, 348] on span "View Appointments" at bounding box center [503, 354] width 385 height 17
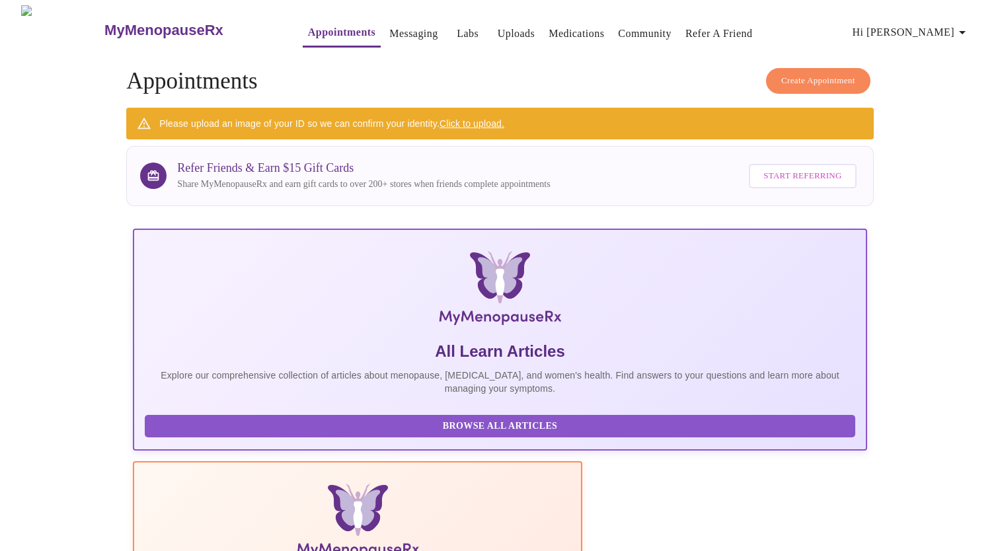
click at [801, 170] on span "Start Referring" at bounding box center [803, 176] width 78 height 15
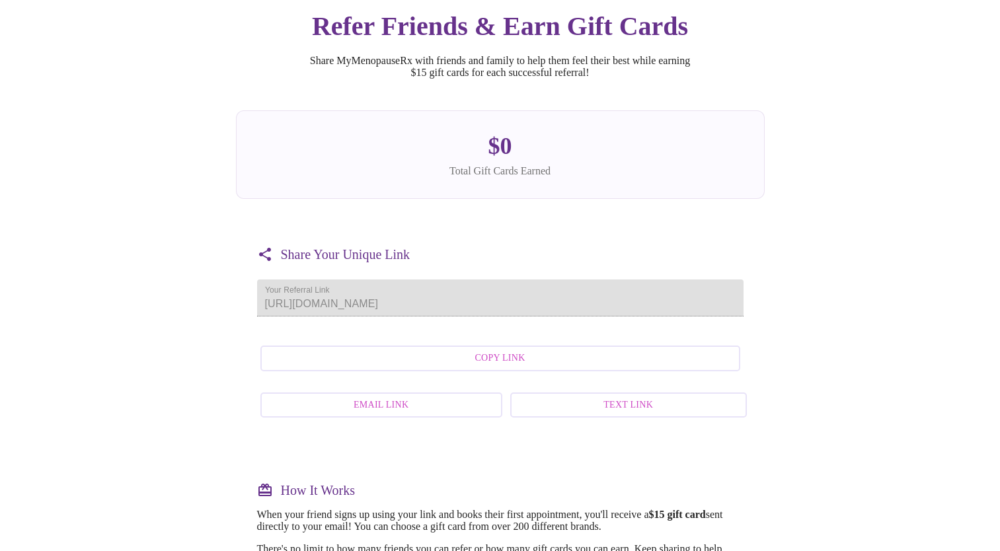
scroll to position [132, 0]
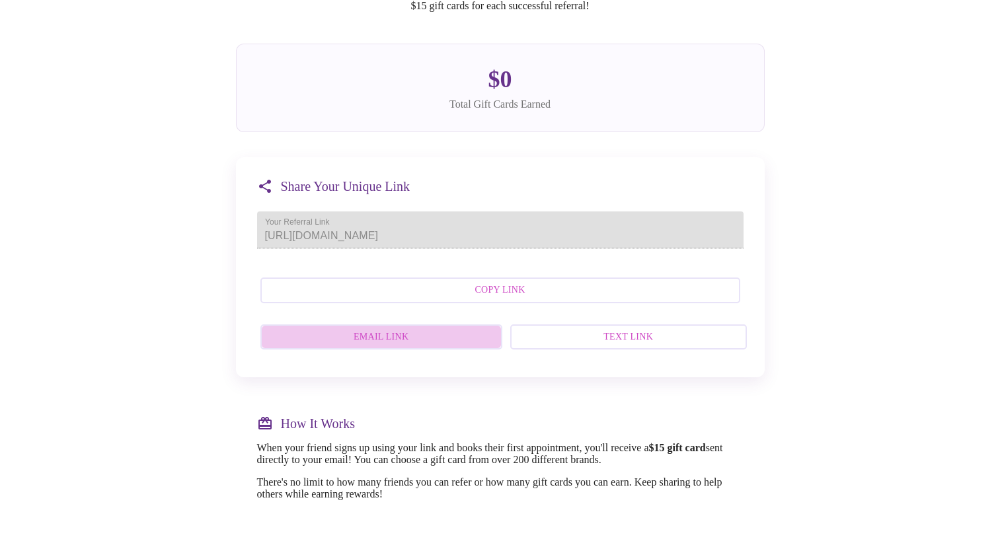
click at [407, 346] on span "Email Link" at bounding box center [381, 337] width 213 height 17
click at [533, 299] on span "Copy Link" at bounding box center [500, 290] width 451 height 17
click at [148, 304] on div "MyMenopauseRx Appointments Messaging Labs Uploads Medications Community Refer a…" at bounding box center [500, 340] width 990 height 934
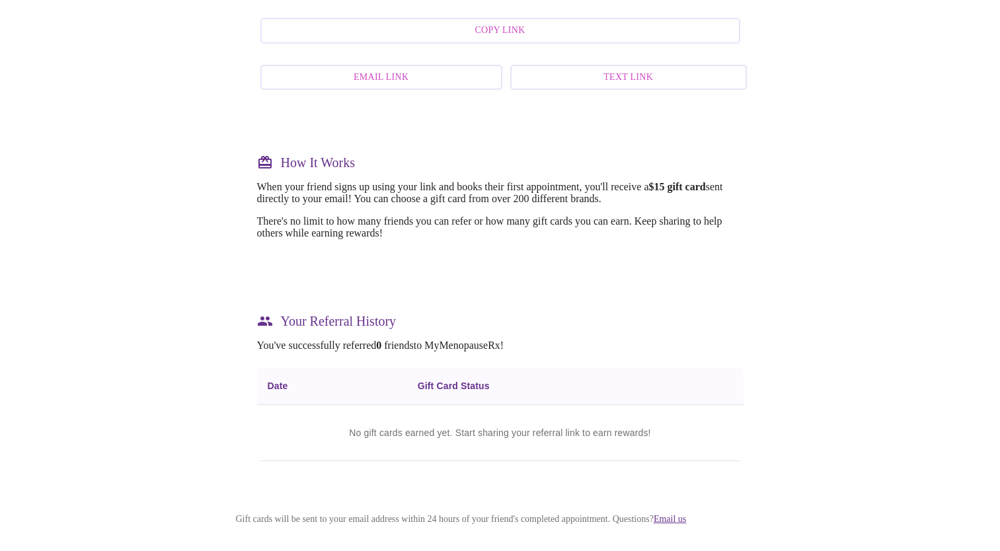
scroll to position [0, 0]
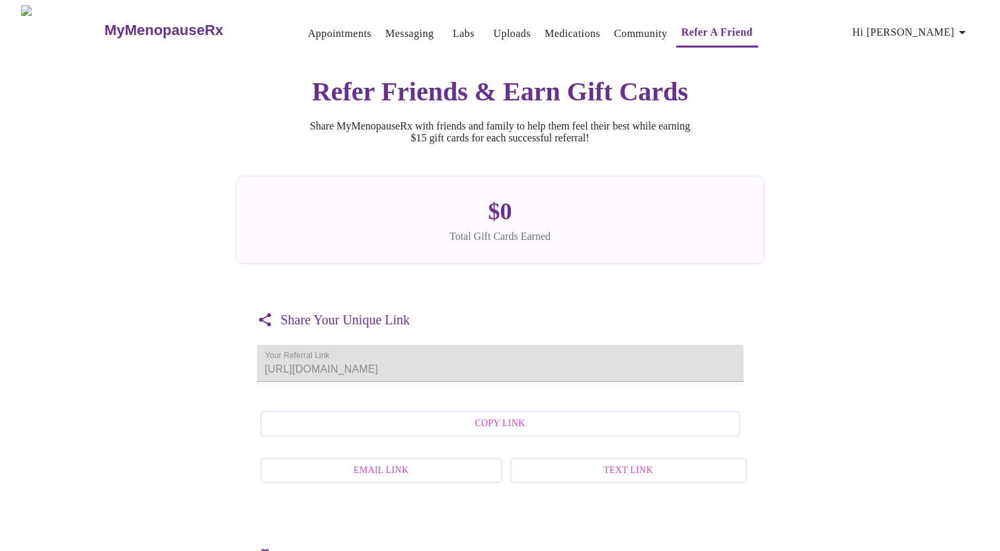
click at [308, 32] on link "Appointments" at bounding box center [339, 33] width 63 height 19
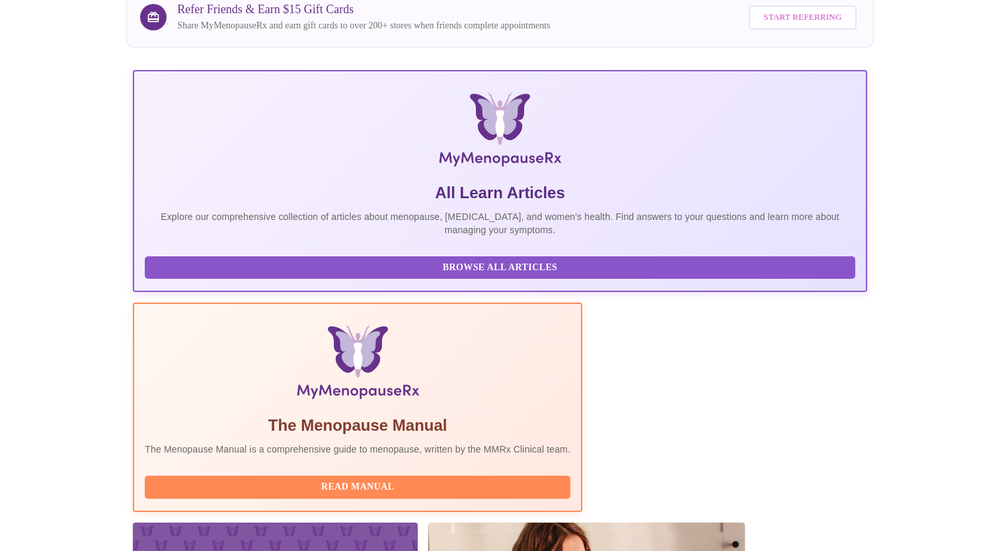
scroll to position [210, 0]
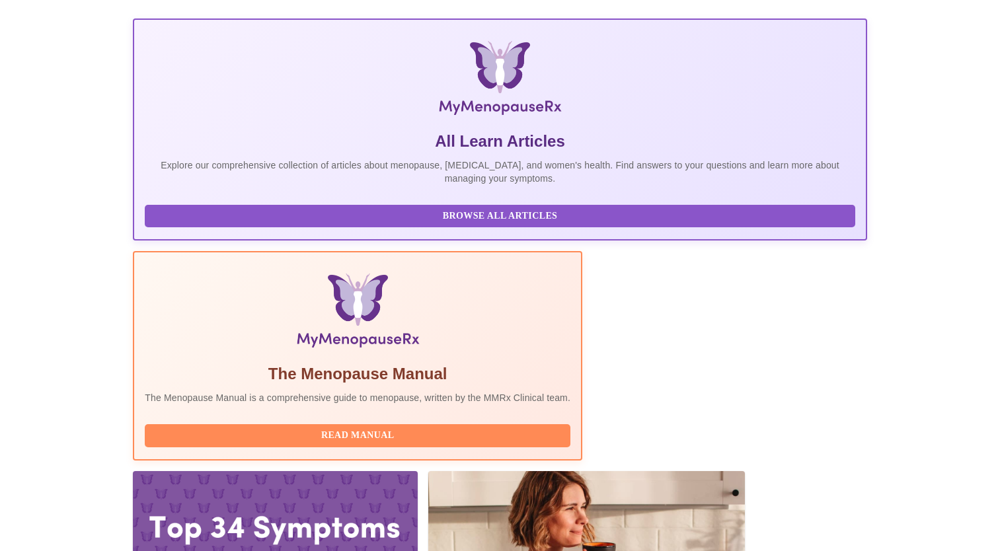
drag, startPoint x: 411, startPoint y: 362, endPoint x: 202, endPoint y: 366, distance: 209.7
drag, startPoint x: 202, startPoint y: 366, endPoint x: 215, endPoint y: 367, distance: 13.2
copy h3 "With Dr. Heather Krantz, MD, FACOG"
